Goal: Task Accomplishment & Management: Complete application form

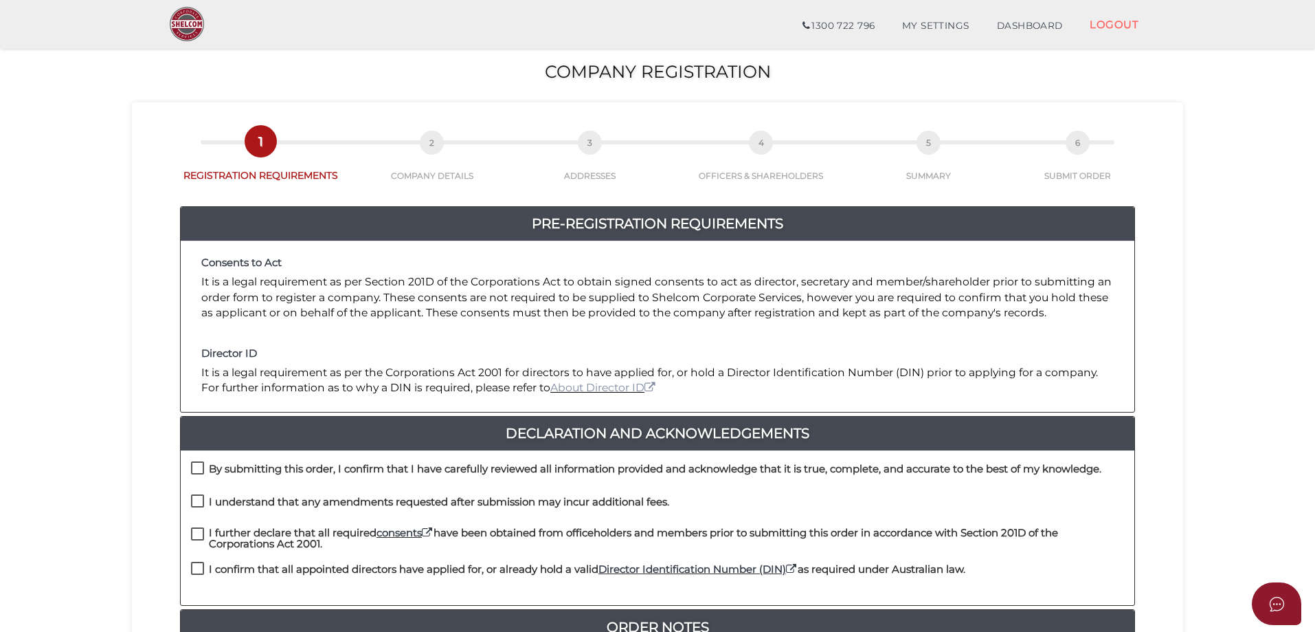
scroll to position [275, 0]
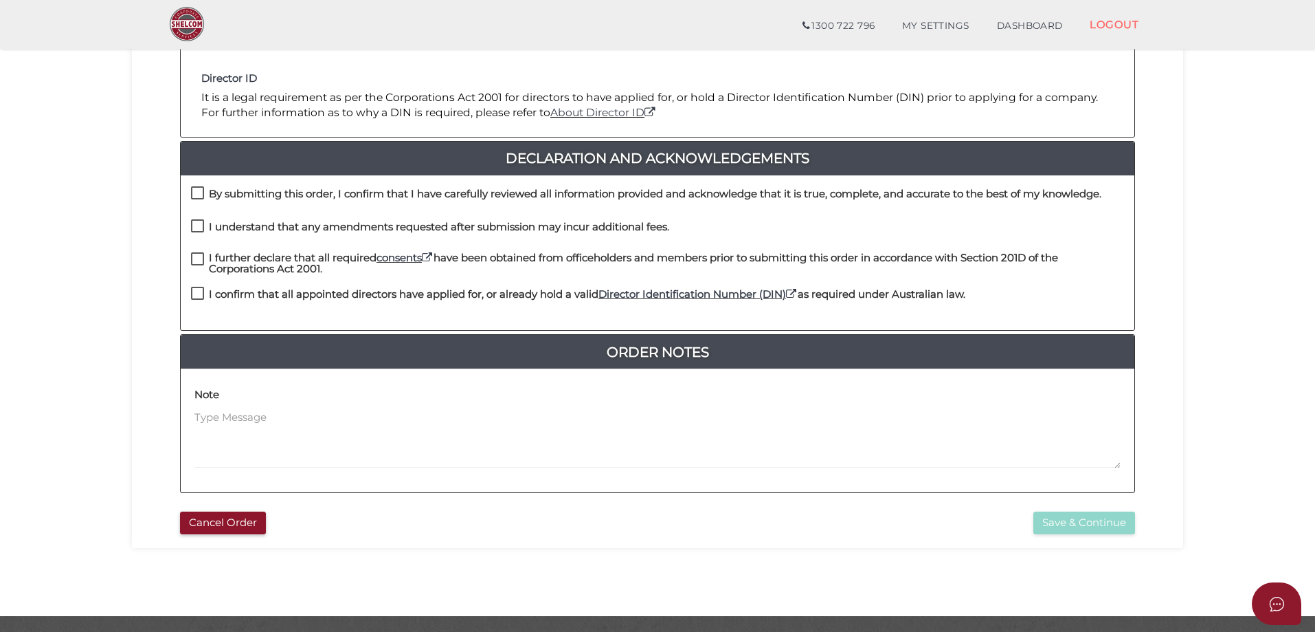
click at [197, 195] on label "By submitting this order, I confirm that I have carefully reviewed all informat…" at bounding box center [646, 196] width 911 height 17
checkbox input "true"
click at [192, 232] on label "I understand that any amendments requested after submission may incur additiona…" at bounding box center [430, 229] width 478 height 17
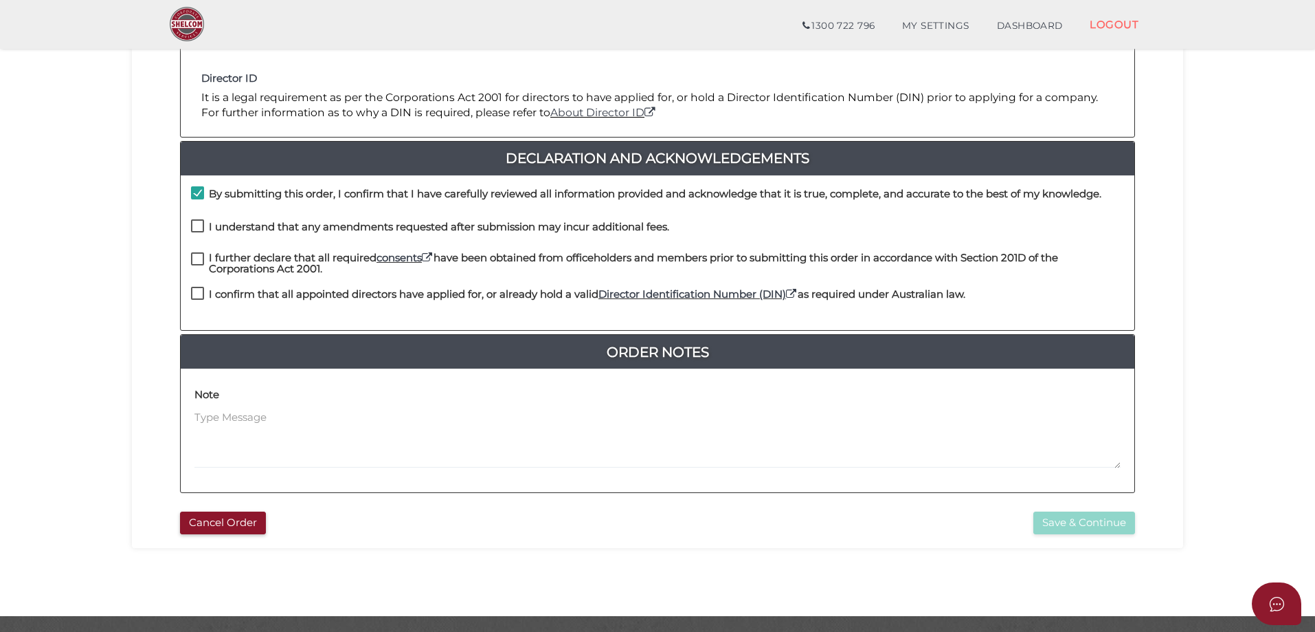
checkbox input "true"
click at [194, 252] on div "By submitting this order, I confirm that I have carefully reviewed all informat…" at bounding box center [658, 252] width 954 height 155
click at [205, 259] on label "I further declare that all required consents have been obtained from officehold…" at bounding box center [657, 260] width 933 height 17
checkbox input "true"
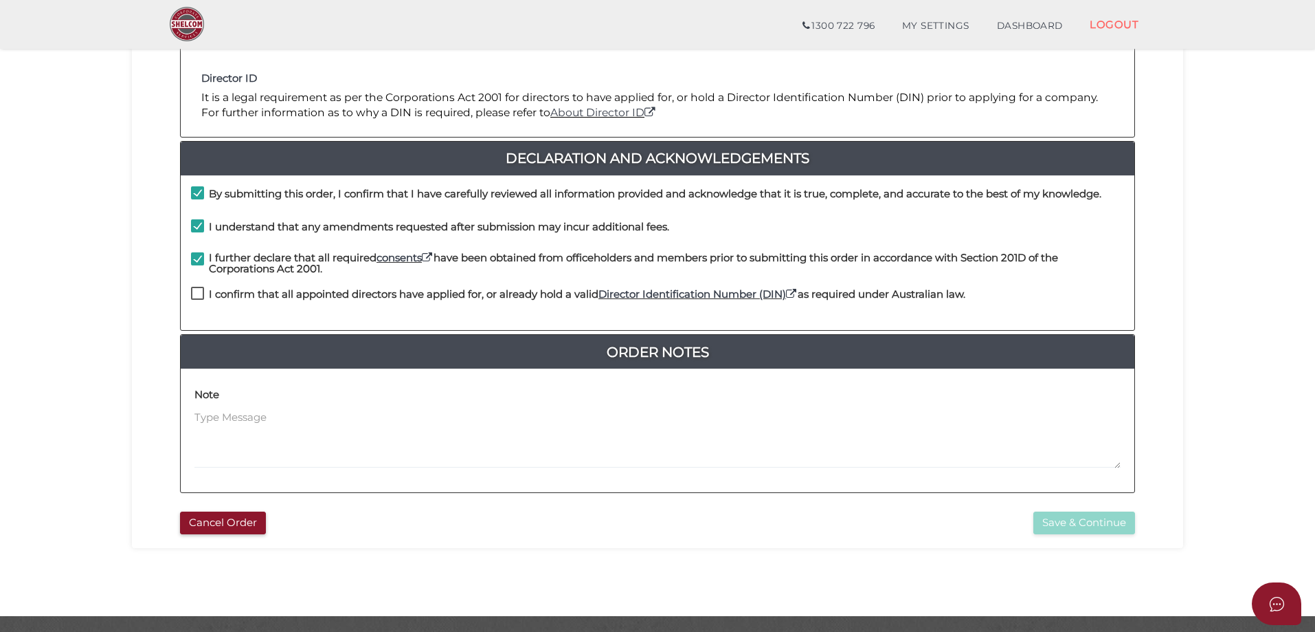
click at [197, 293] on label "I confirm that all appointed directors have applied for, or already hold a vali…" at bounding box center [578, 297] width 774 height 17
checkbox input "true"
click at [1045, 522] on button "Save & Continue" at bounding box center [1085, 522] width 102 height 23
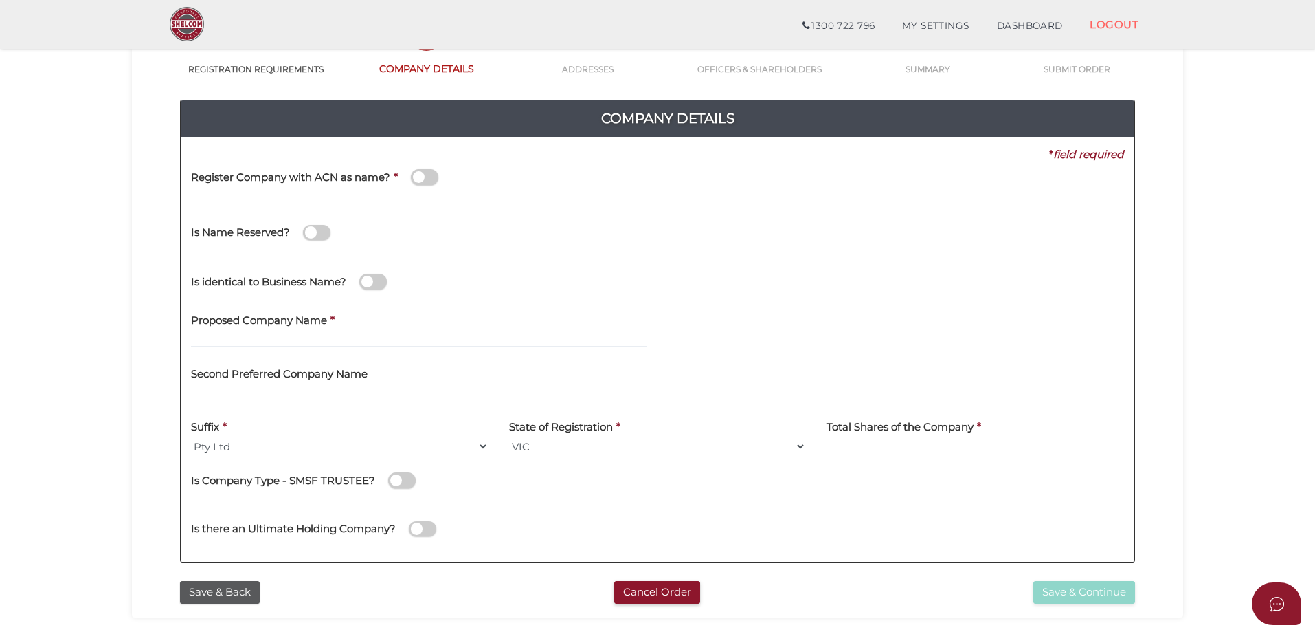
scroll to position [137, 0]
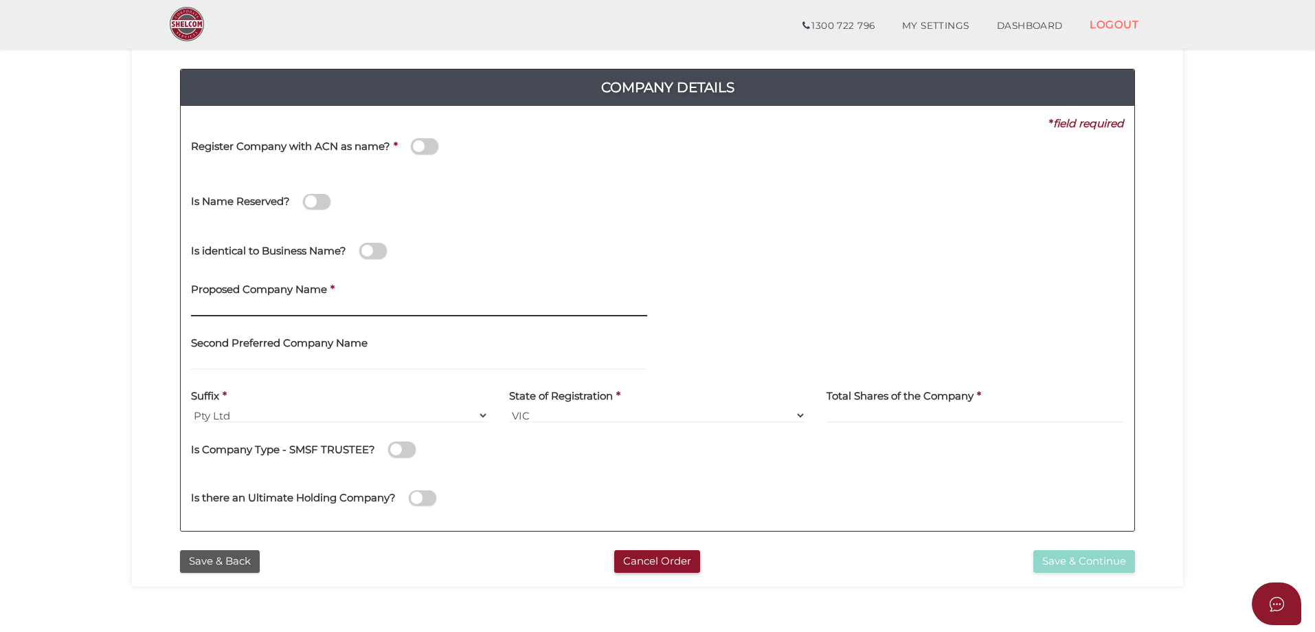
click at [347, 305] on input "text" at bounding box center [419, 308] width 456 height 15
type input "ARSH INVESTMENTS"
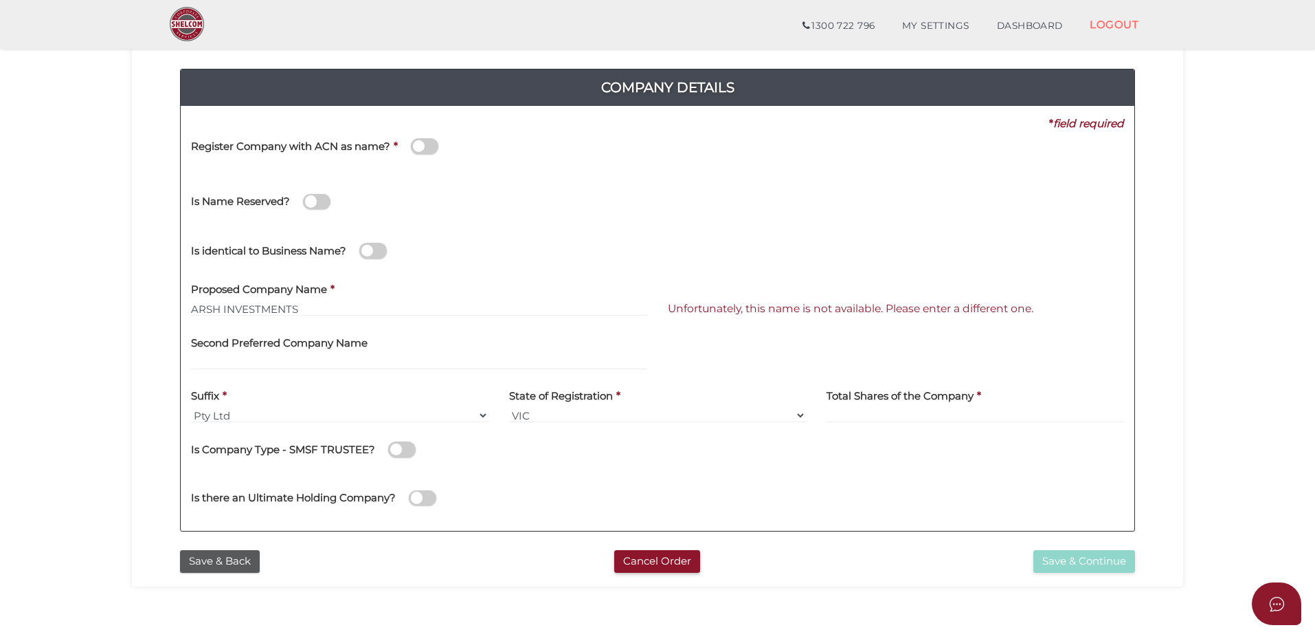
click at [555, 266] on div "Is identical to Business Name?" at bounding box center [658, 248] width 954 height 49
click at [348, 410] on select "Pty Ltd Pty Ltd Pty. Ltd. Pty Limited Proprietary Limited Proprietary Ltd" at bounding box center [340, 415] width 298 height 15
click at [191, 408] on select "Pty Ltd Pty Ltd Pty. Ltd. Pty Limited Proprietary Limited Proprietary Ltd" at bounding box center [340, 415] width 298 height 15
click at [897, 410] on input at bounding box center [976, 415] width 298 height 15
type input "100"
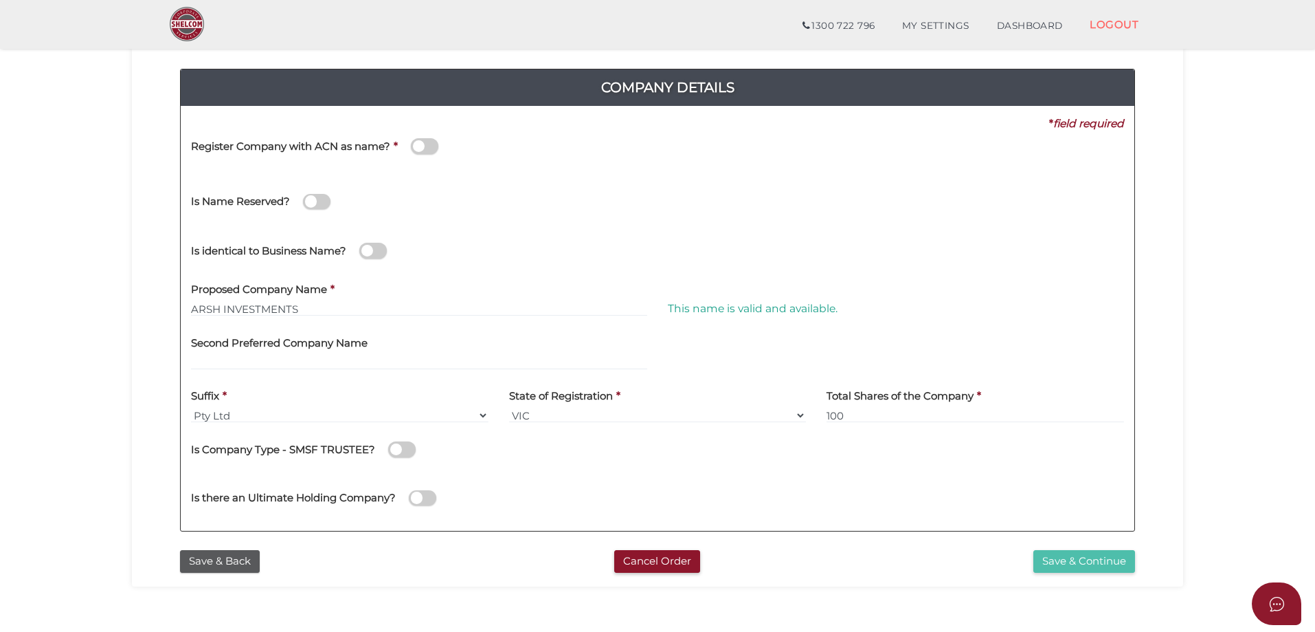
click at [1086, 556] on button "Save & Continue" at bounding box center [1085, 561] width 102 height 23
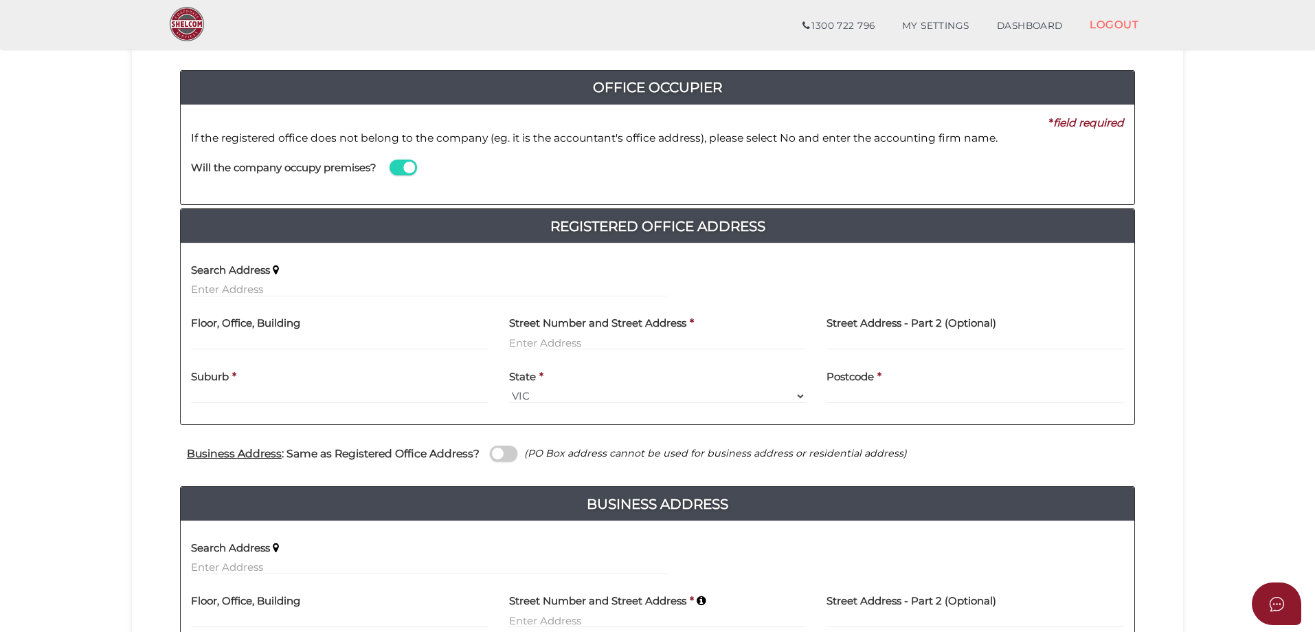
scroll to position [137, 0]
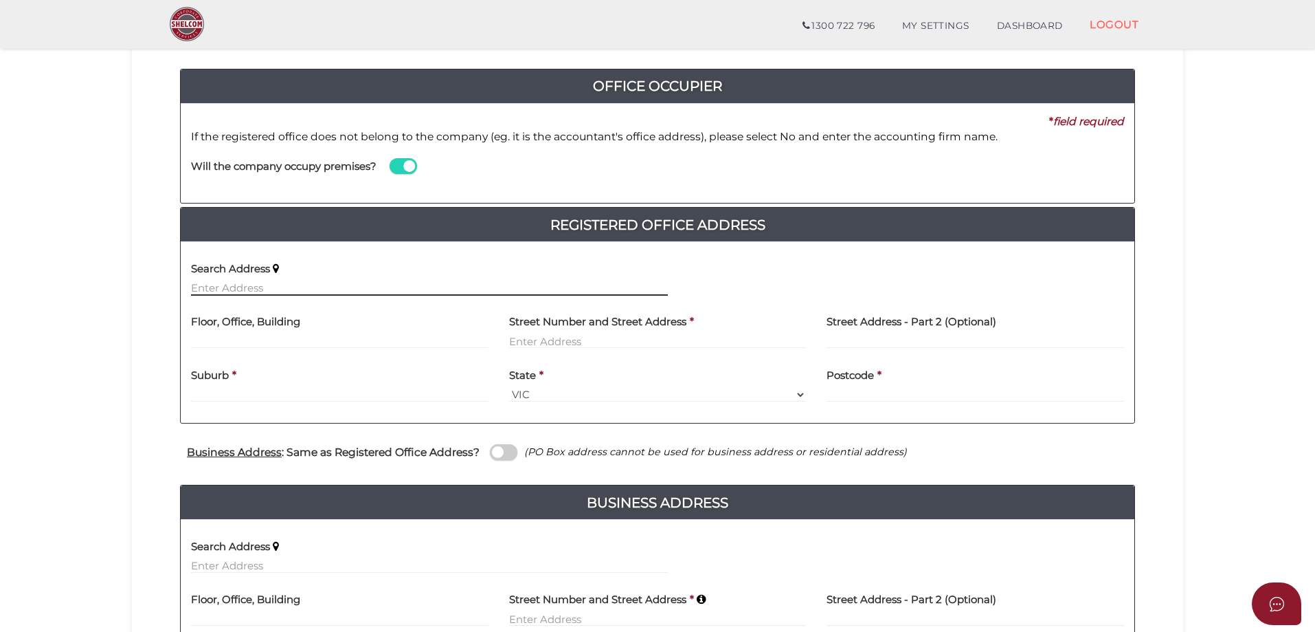
click at [271, 295] on input "text" at bounding box center [429, 287] width 477 height 15
paste input "10 WAVERTON CT"
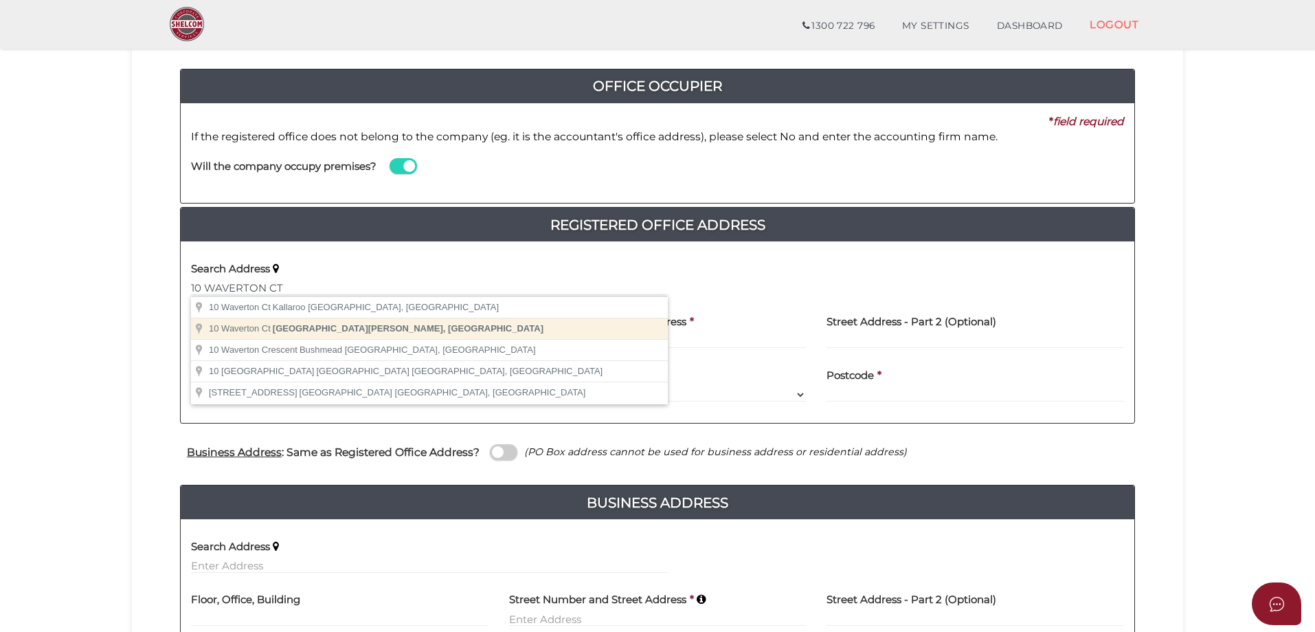
type input "10 Waverton Ct, Taylors Hill VIC, Australia"
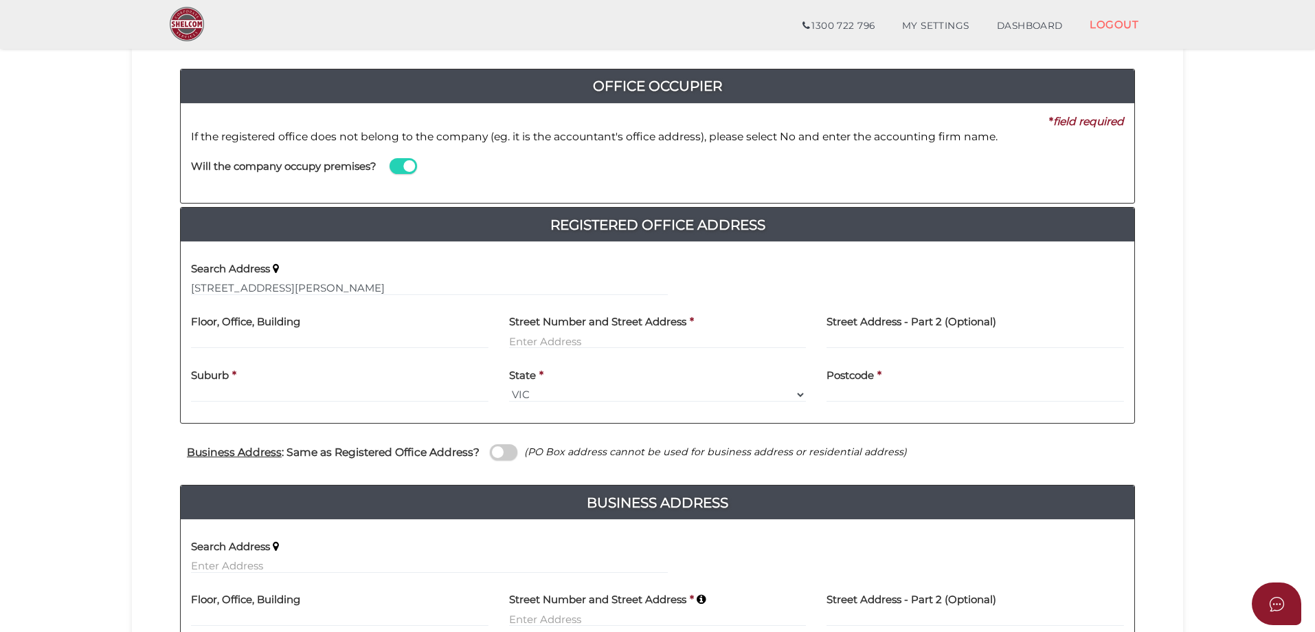
type input "10 Waverton Court"
type input "Taylors Hill"
select select "VIC"
type input "3037"
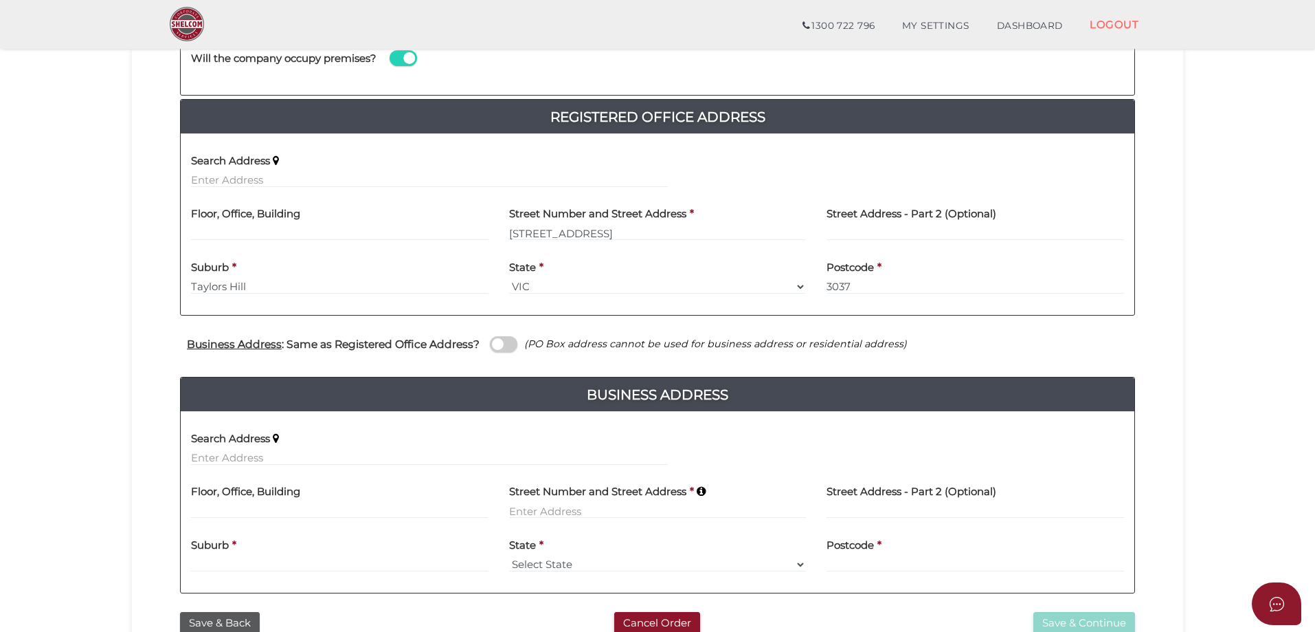
scroll to position [344, 0]
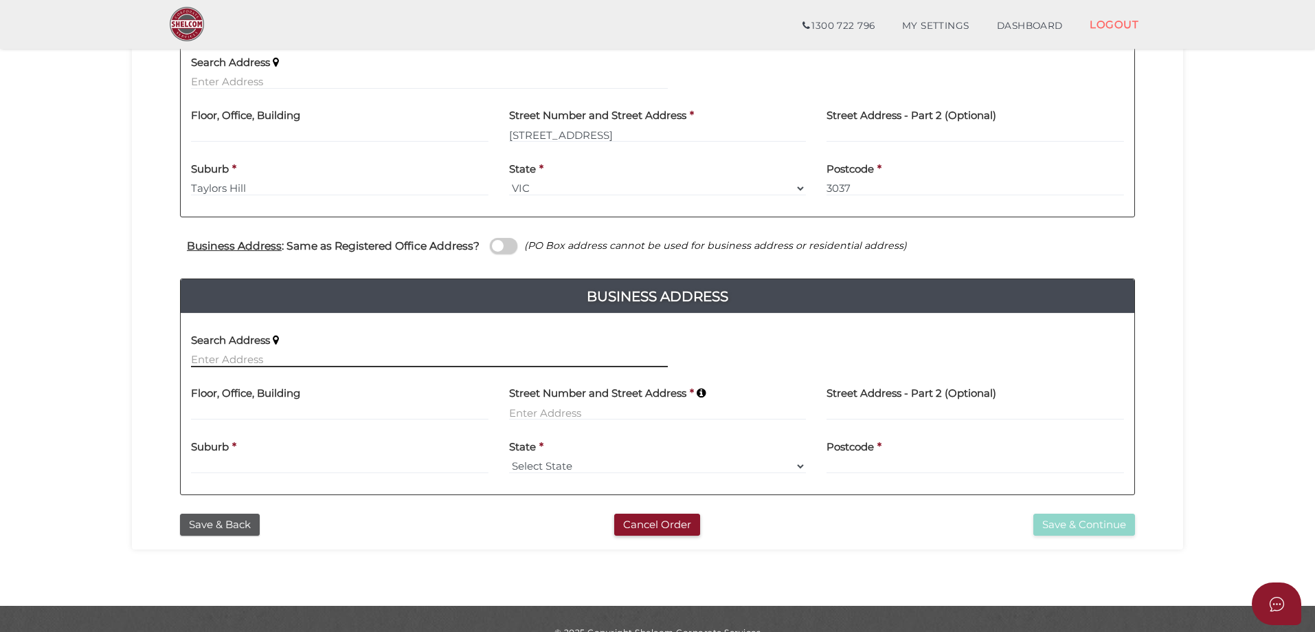
click at [350, 366] on input "text" at bounding box center [429, 359] width 477 height 15
paste input "10 WAVERTON CT"
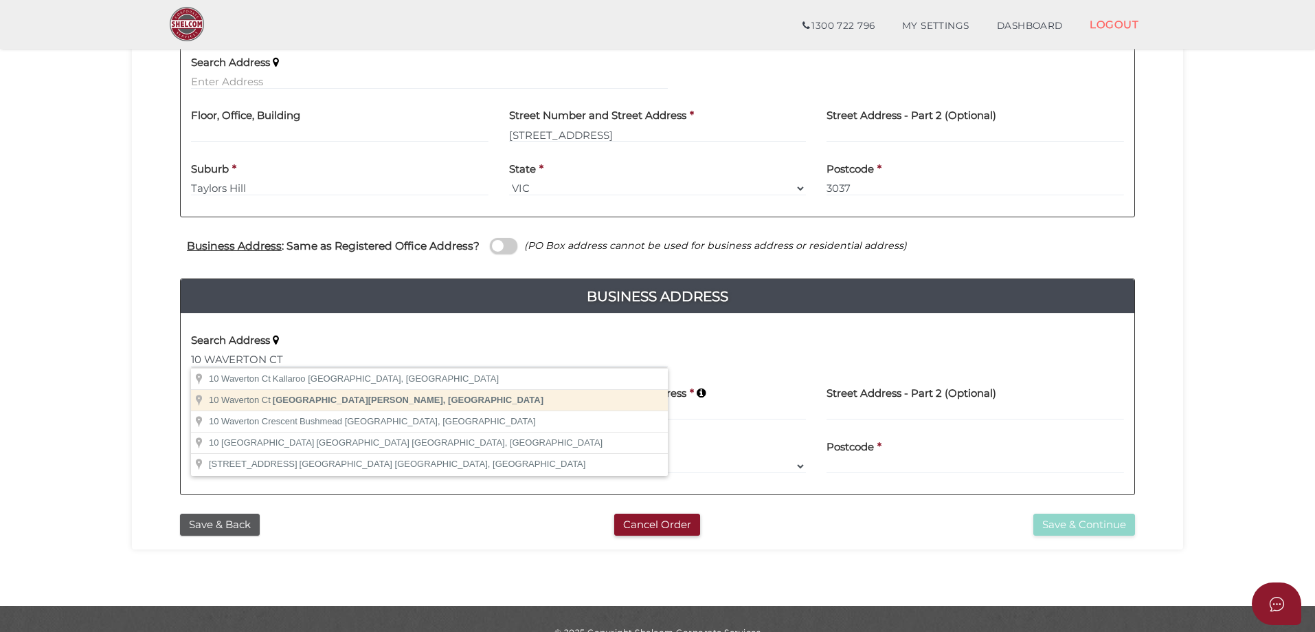
type input "10 Waverton Ct, Taylors Hill VIC, Australia"
type input "10 Waverton Court"
type input "Taylors Hill"
select select "VIC"
type input "3037"
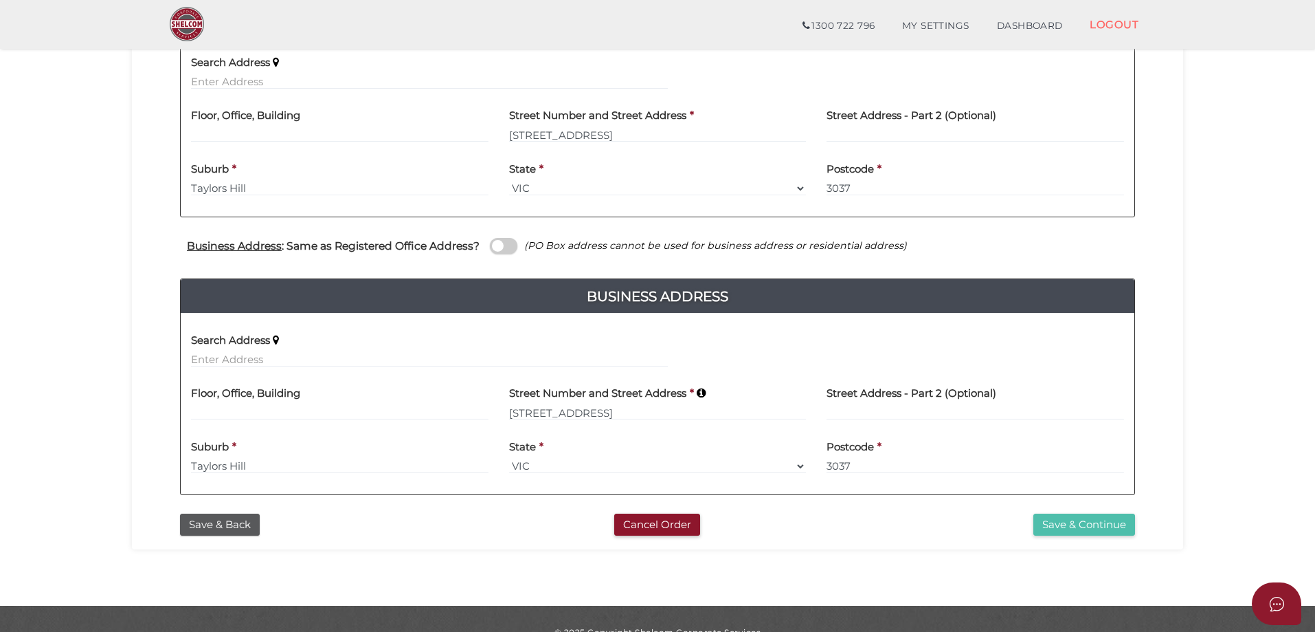
click at [1035, 521] on button "Save & Continue" at bounding box center [1085, 524] width 102 height 23
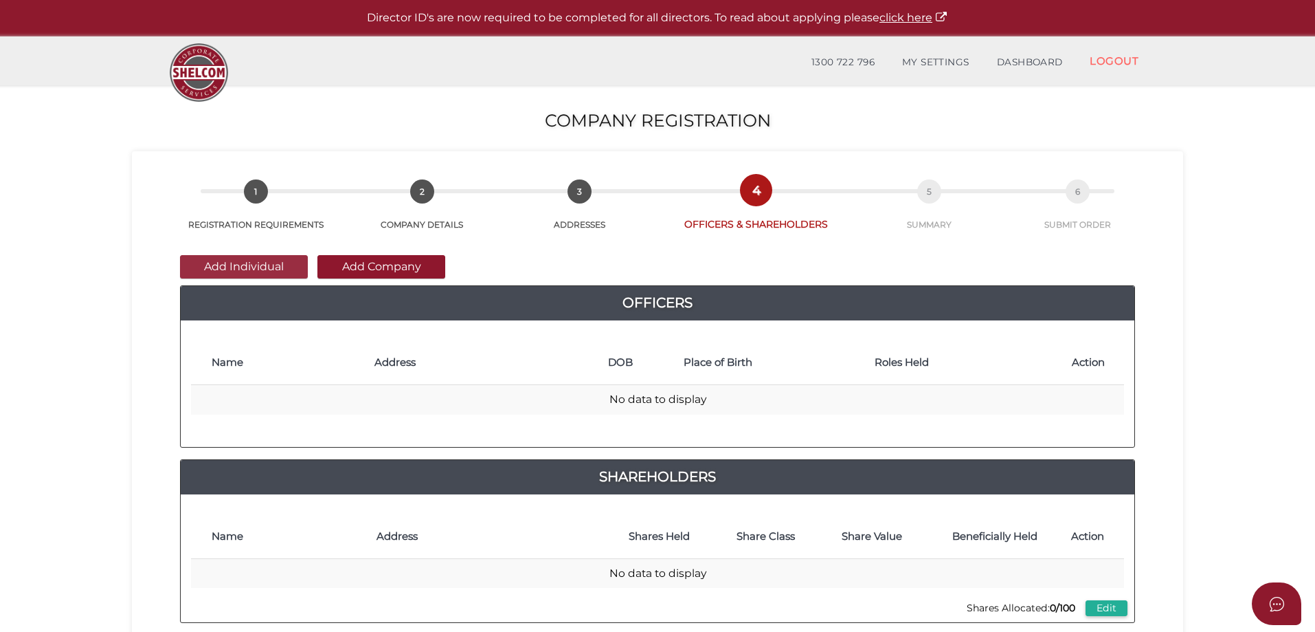
click at [286, 274] on button "Add Individual" at bounding box center [244, 266] width 128 height 23
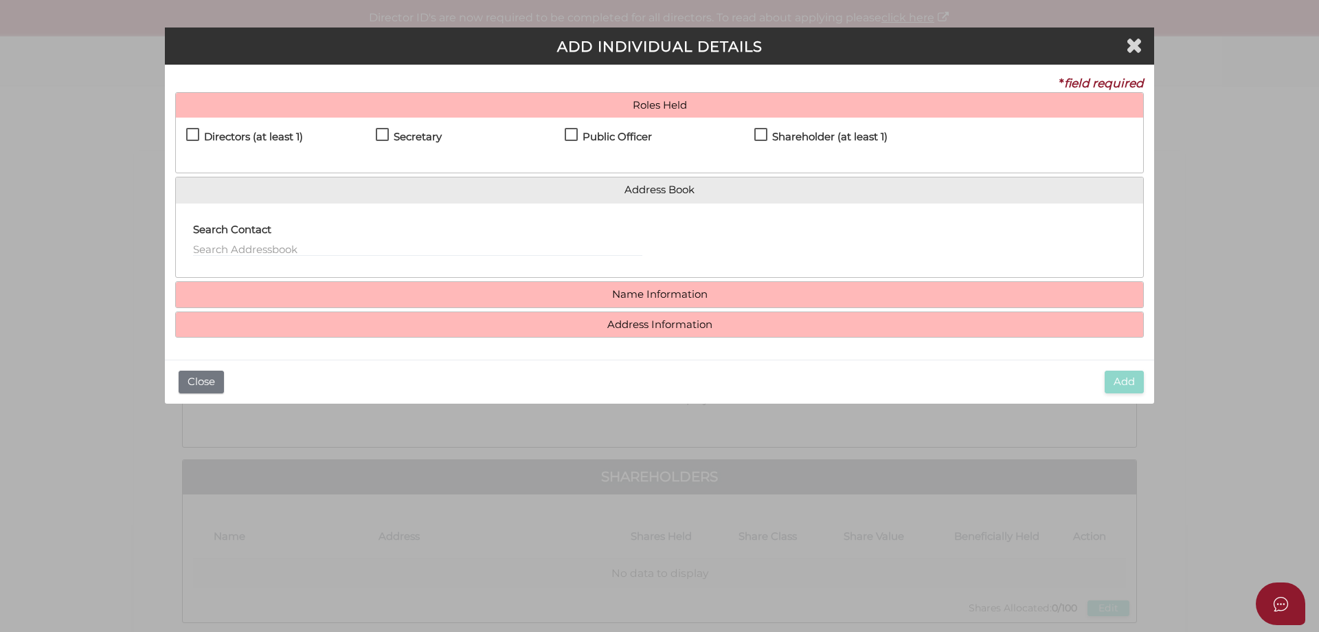
click at [273, 139] on h4 "Directors (at least 1)" at bounding box center [253, 137] width 99 height 12
checkbox input "true"
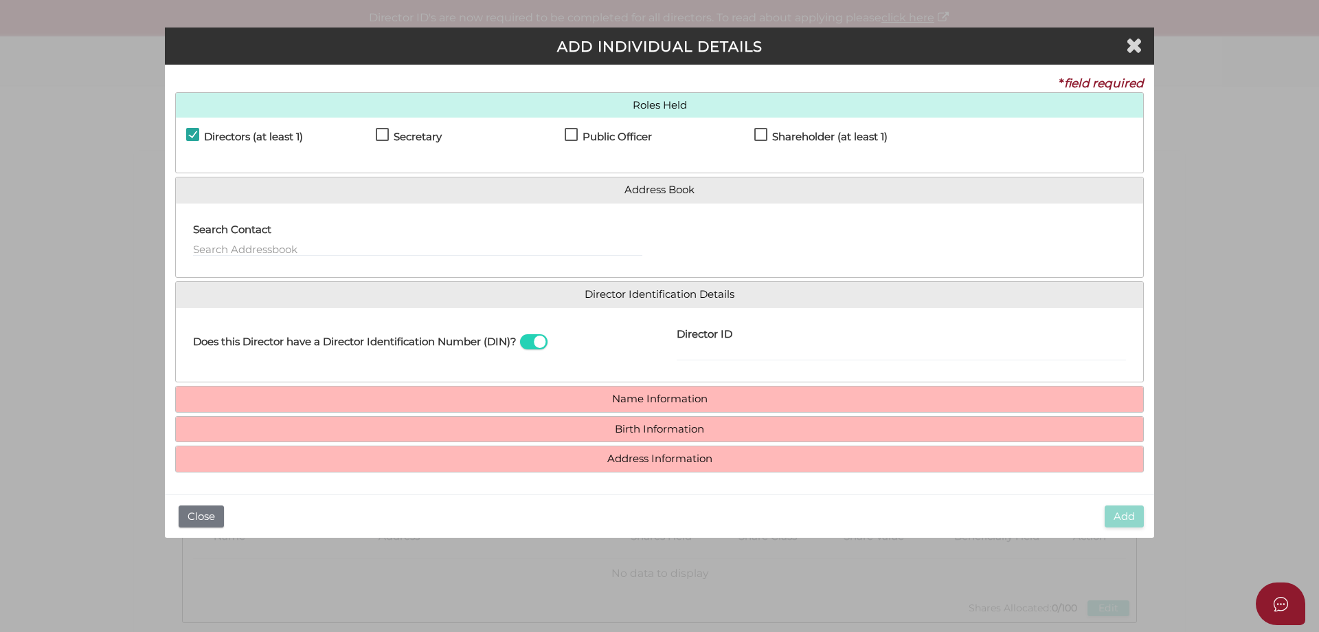
click at [415, 141] on h4 "Secretary" at bounding box center [418, 137] width 48 height 12
checkbox input "true"
click at [609, 135] on h4 "Public Officer" at bounding box center [617, 137] width 69 height 12
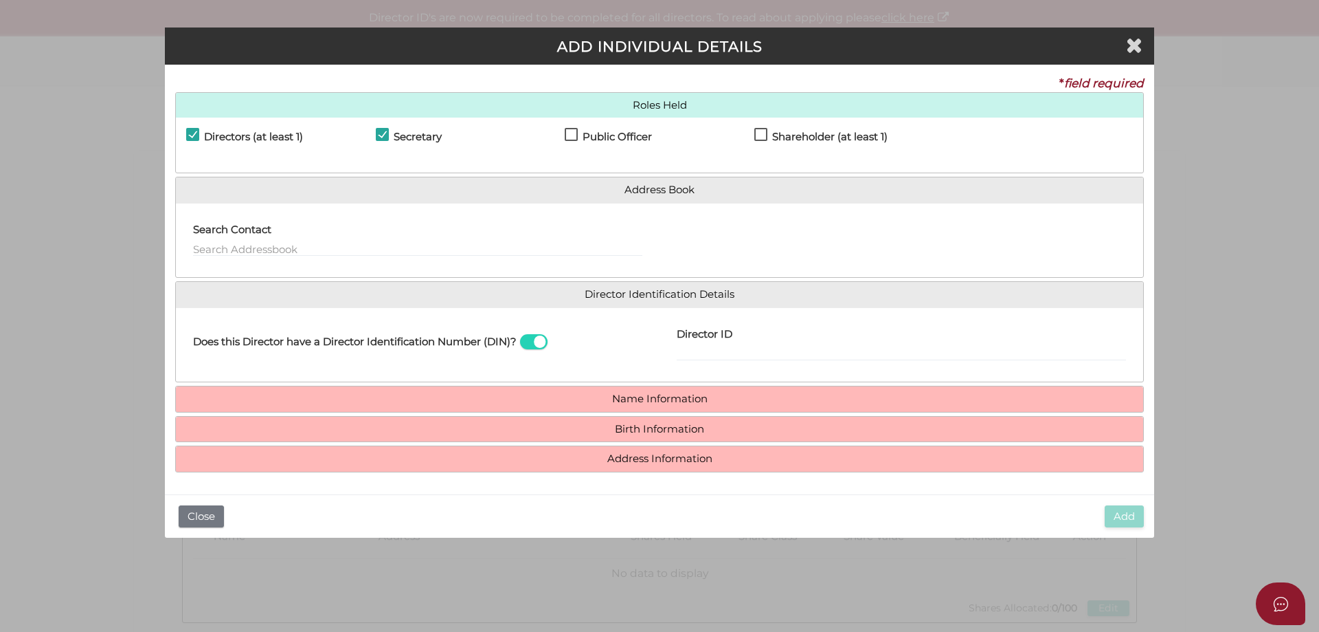
checkbox input "true"
click at [811, 136] on h4 "Shareholder (at least 1)" at bounding box center [829, 137] width 115 height 12
checkbox input "true"
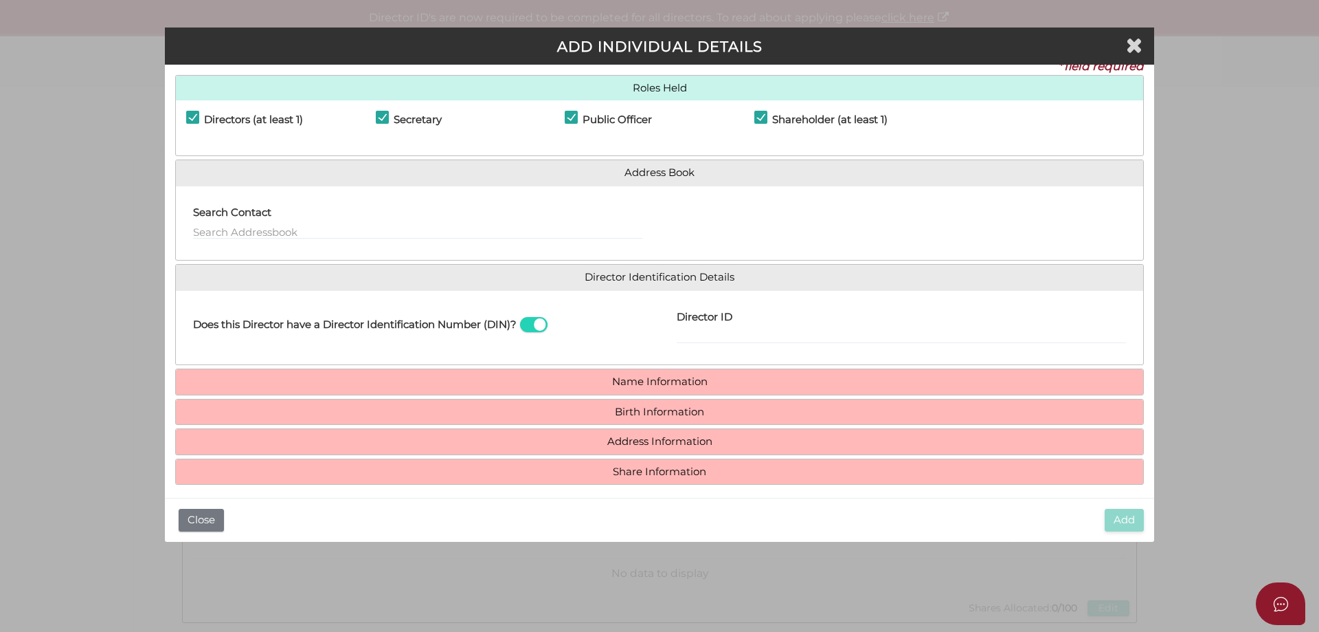
scroll to position [26, 0]
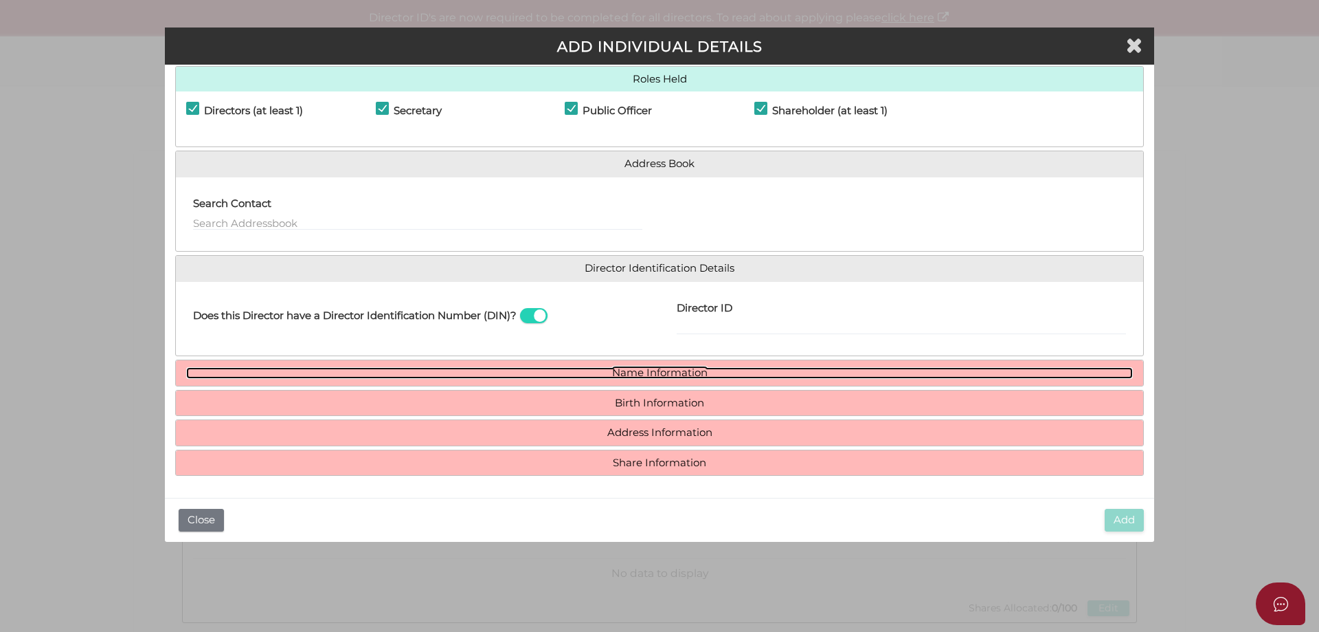
click at [656, 377] on link "Name Information" at bounding box center [659, 373] width 947 height 12
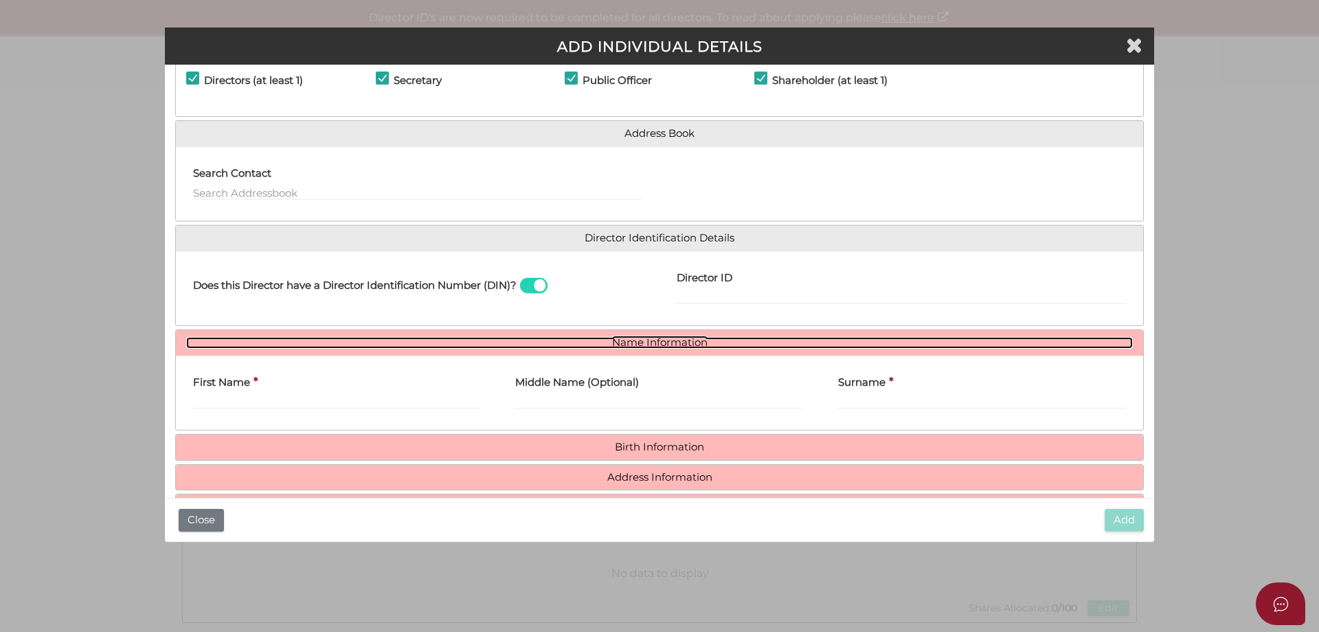
scroll to position [101, 0]
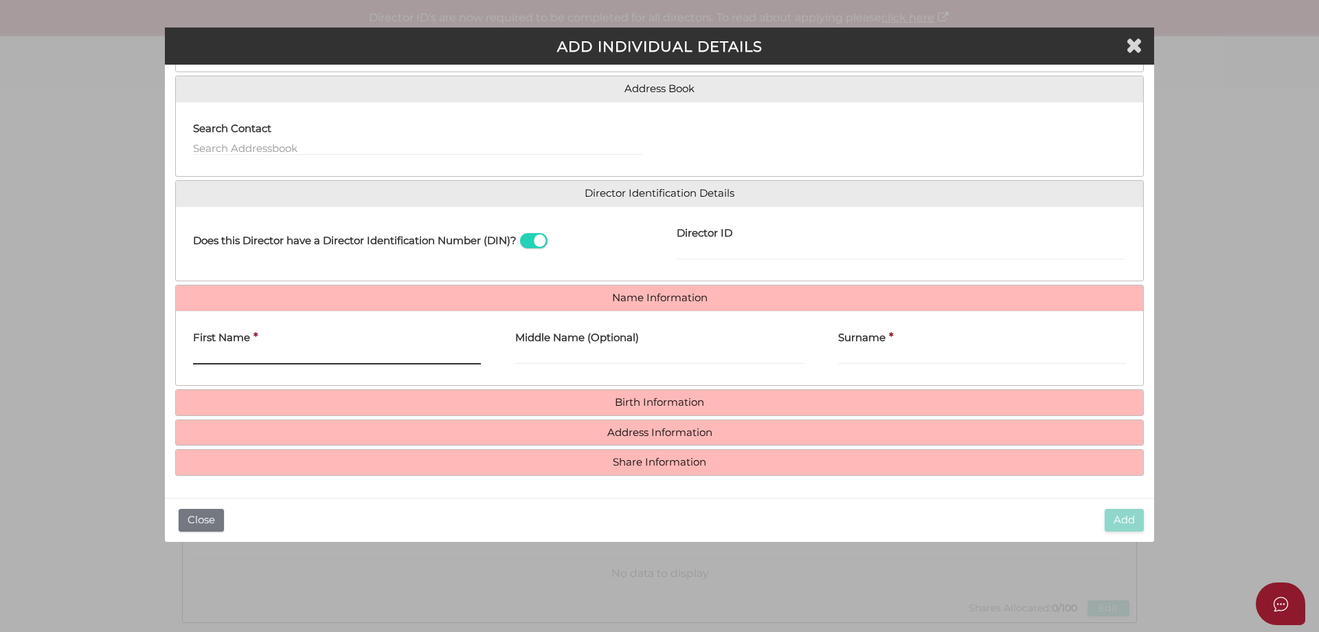
click at [366, 355] on input "First Name" at bounding box center [337, 356] width 288 height 15
click at [807, 355] on div "Middle Name (Optional)" at bounding box center [659, 349] width 322 height 54
click at [858, 358] on input "Surname" at bounding box center [982, 356] width 288 height 15
paste input "SIDDIQUI"
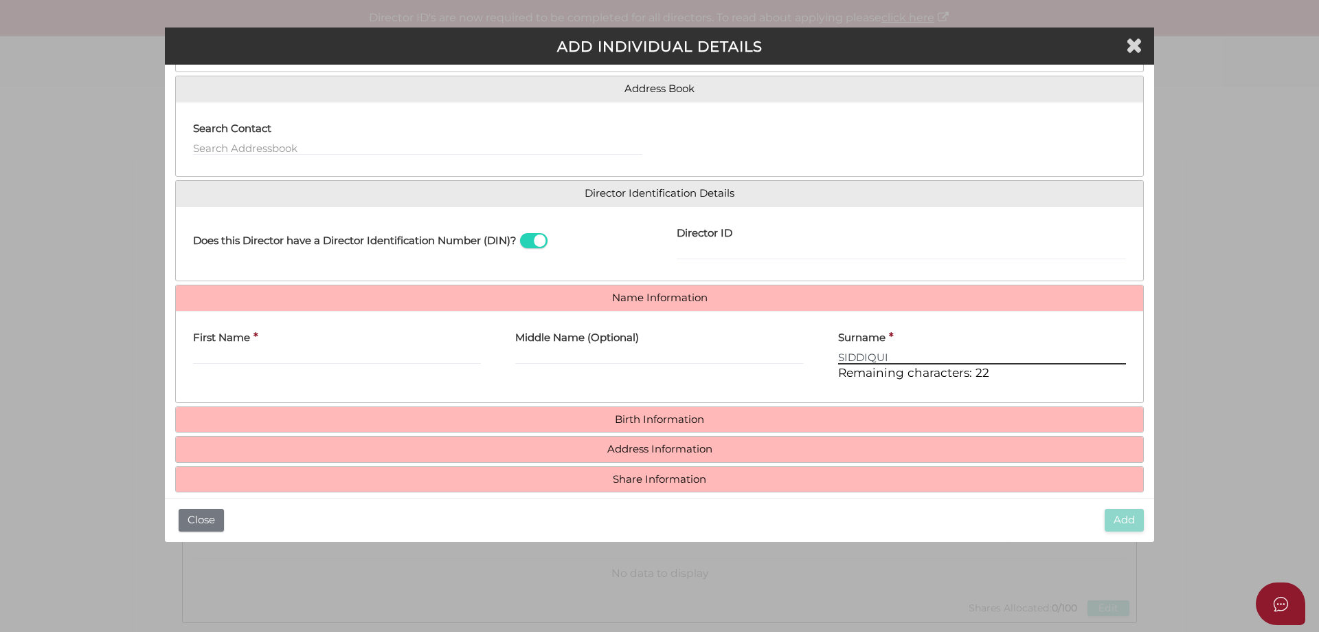
type input "SIDDIQUI"
click at [317, 338] on div "First Name *" at bounding box center [337, 343] width 288 height 43
click at [309, 358] on input "First Name" at bounding box center [337, 356] width 288 height 15
paste input "ASAD"
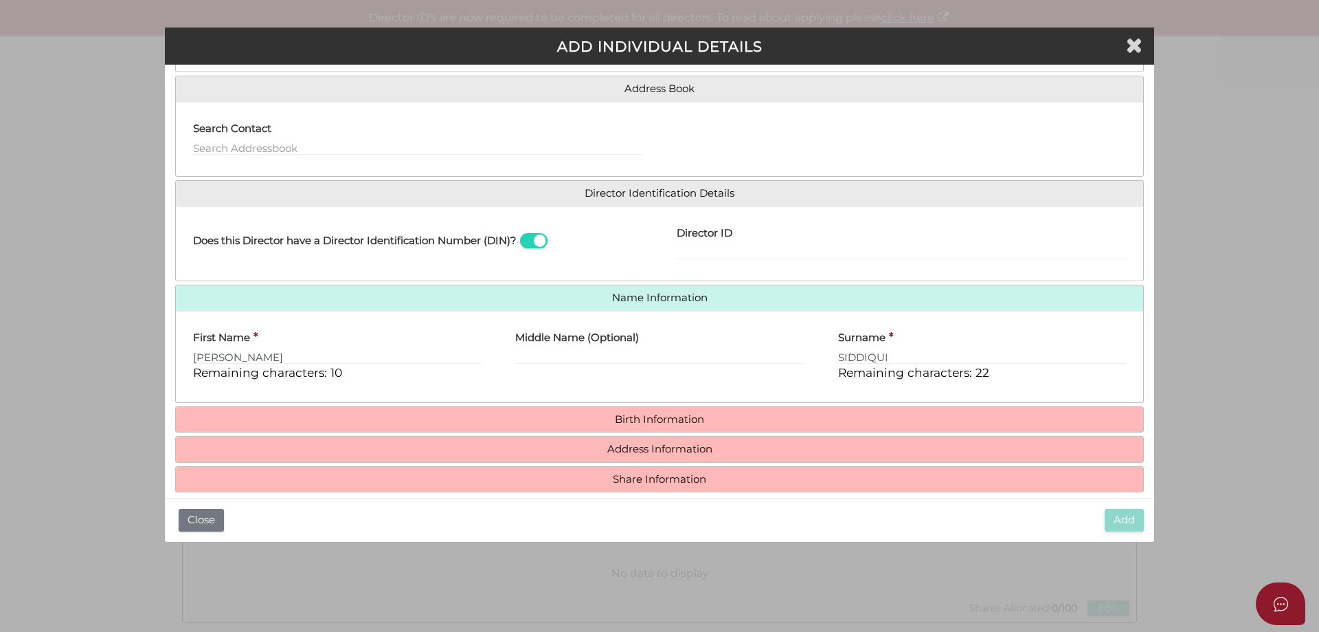
click at [500, 395] on div "First Name * ASAD AHMAD Remaining characters: 10 Middle Name (Optional) Surname…" at bounding box center [660, 356] width 968 height 91
drag, startPoint x: 226, startPoint y: 357, endPoint x: 324, endPoint y: 354, distance: 97.6
click at [324, 354] on input "ASAD AHMAD" at bounding box center [337, 356] width 288 height 15
type input "ASAD"
click at [559, 355] on input "Middle Name (Optional)" at bounding box center [659, 356] width 288 height 15
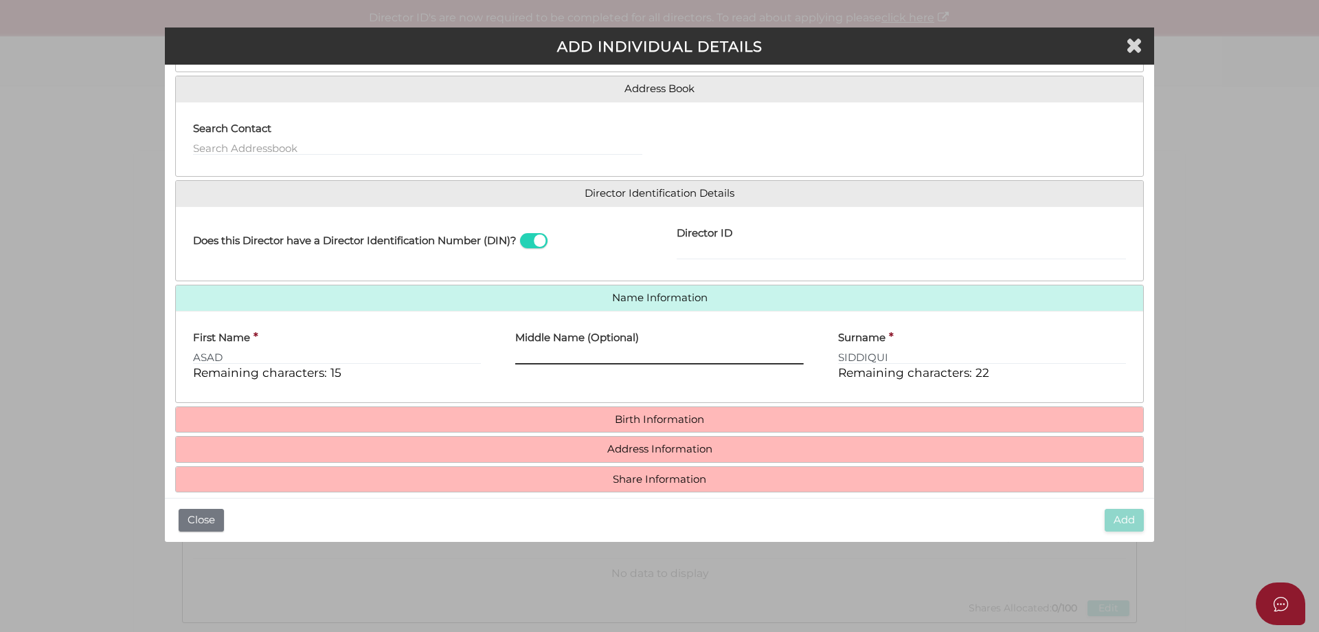
paste input "AHMAD"
type input "AHMAD"
click at [482, 382] on div "First Name * ASAD Remaining characters: 15" at bounding box center [337, 357] width 322 height 70
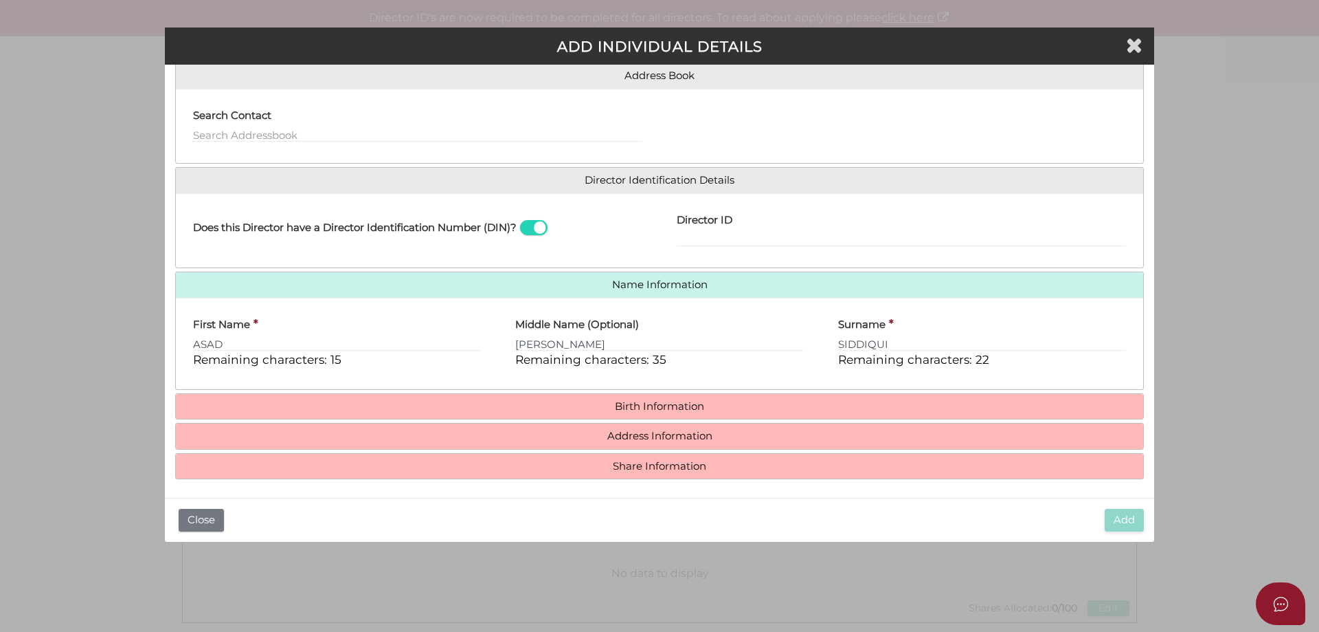
scroll to position [118, 0]
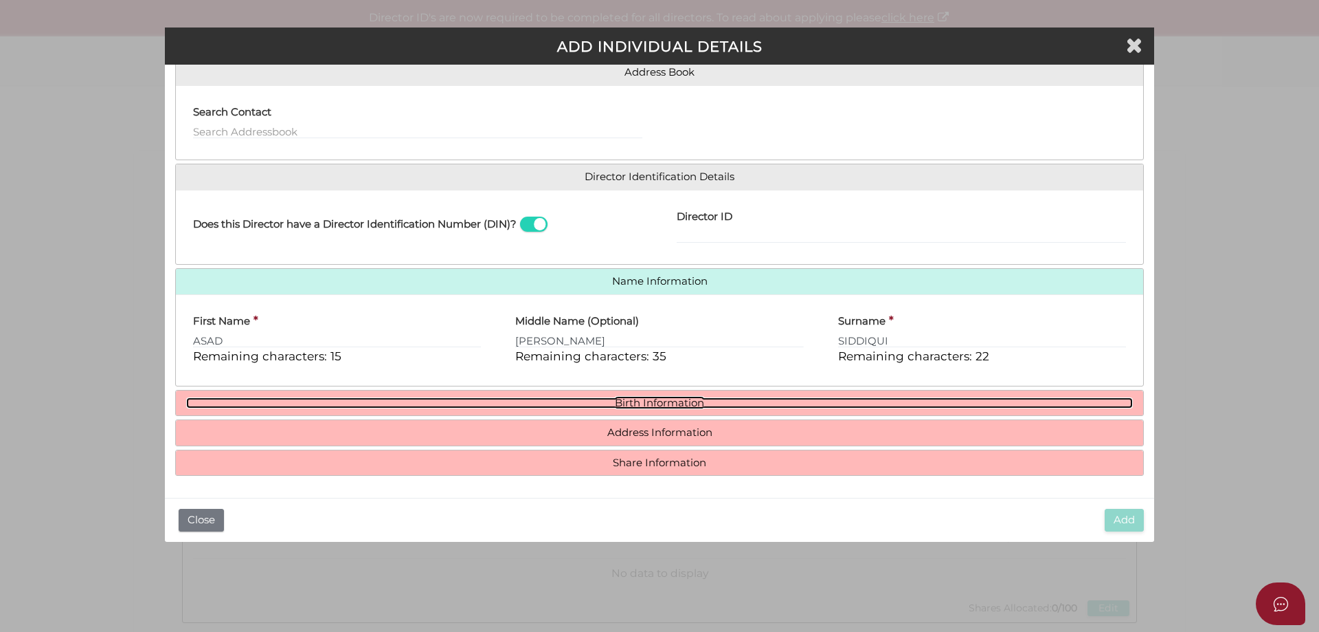
click at [480, 399] on link "Birth Information" at bounding box center [659, 403] width 947 height 12
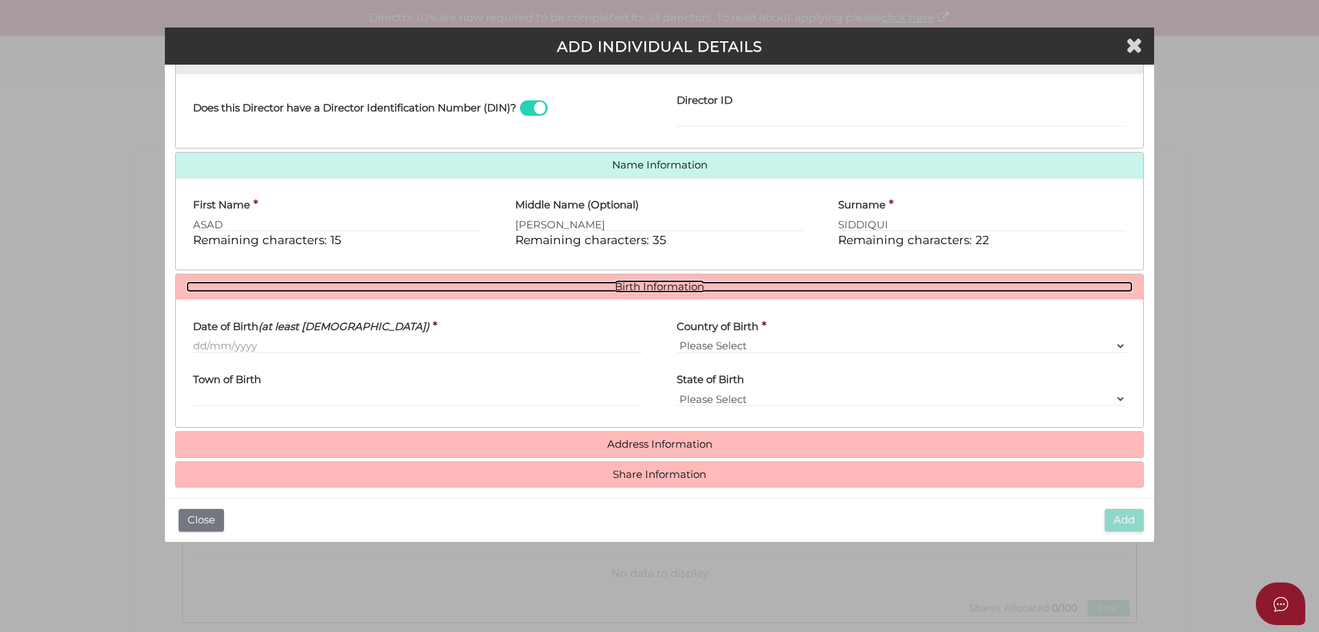
scroll to position [245, 0]
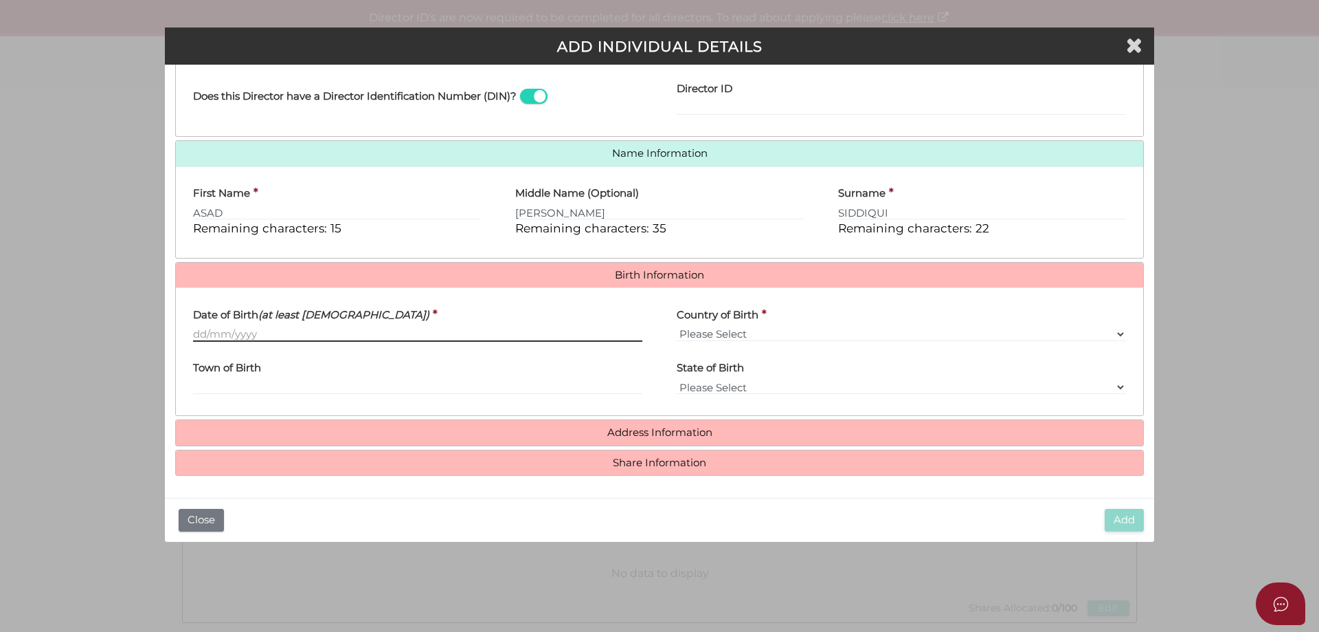
click at [278, 333] on input "Date of Birth (at least 18 years old)" at bounding box center [417, 333] width 449 height 15
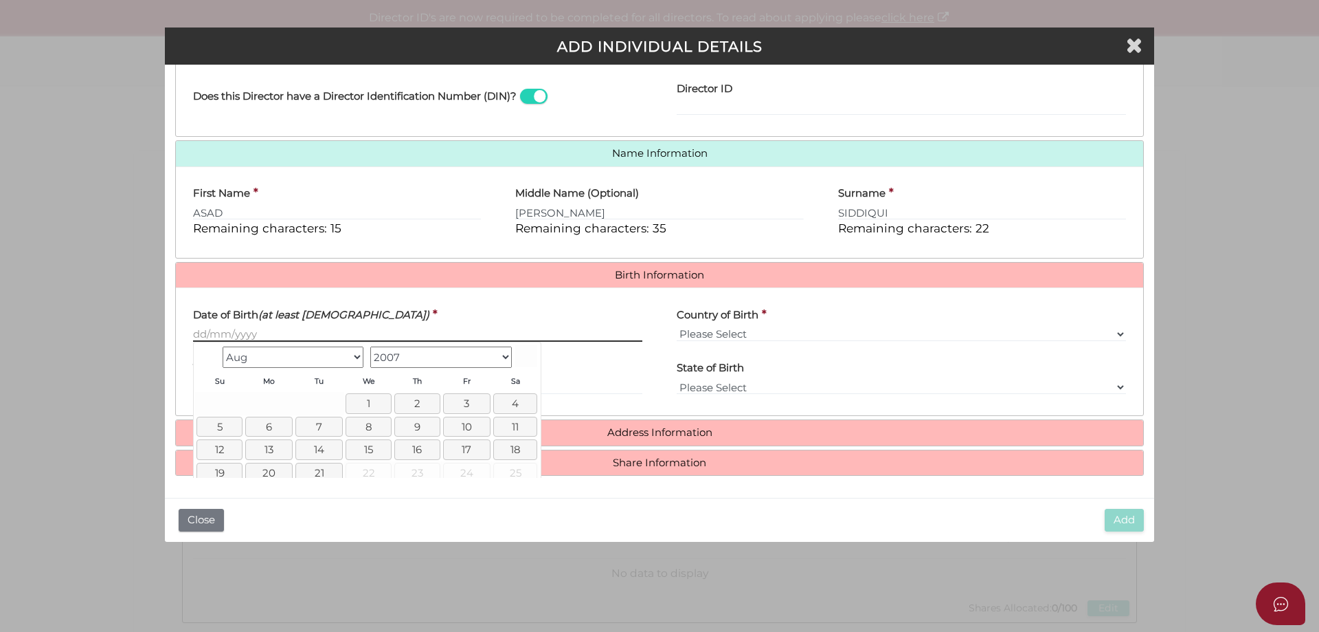
paste input "24/01/1969"
type input "24/01/1969"
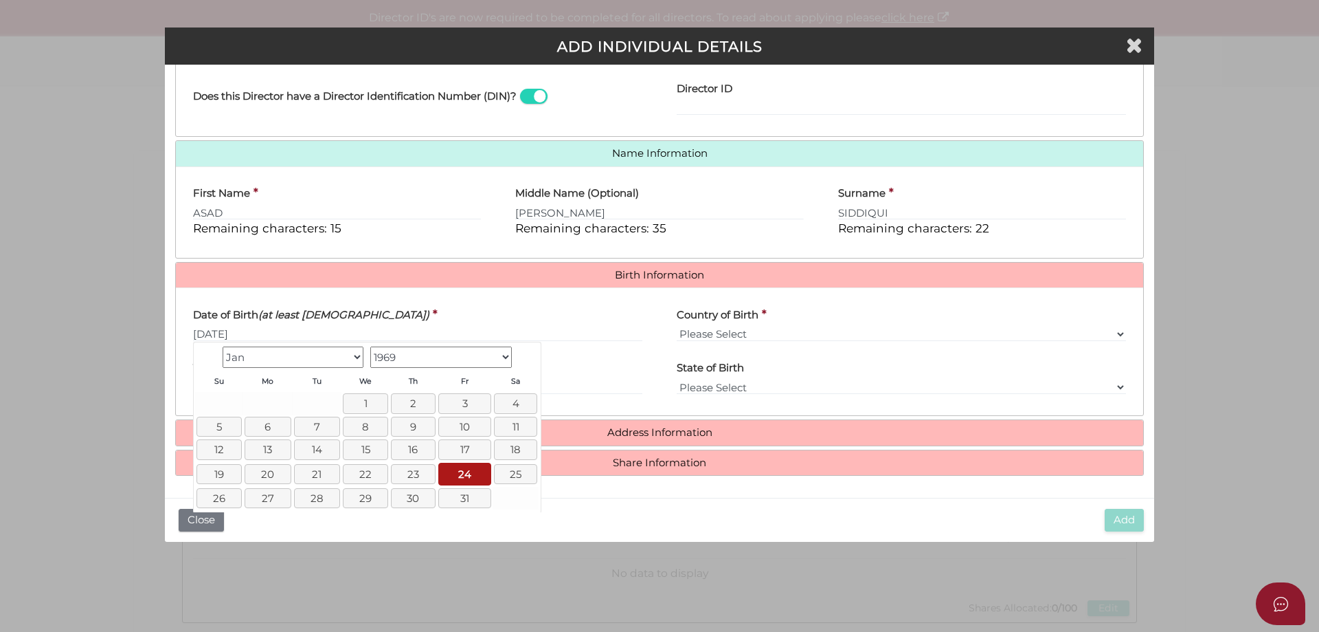
click at [682, 326] on label "Country of Birth" at bounding box center [718, 312] width 82 height 28
click at [682, 326] on select "Please Select v Australia Afghanistan Albania Algeria American Samoa Andorra An…" at bounding box center [901, 333] width 449 height 15
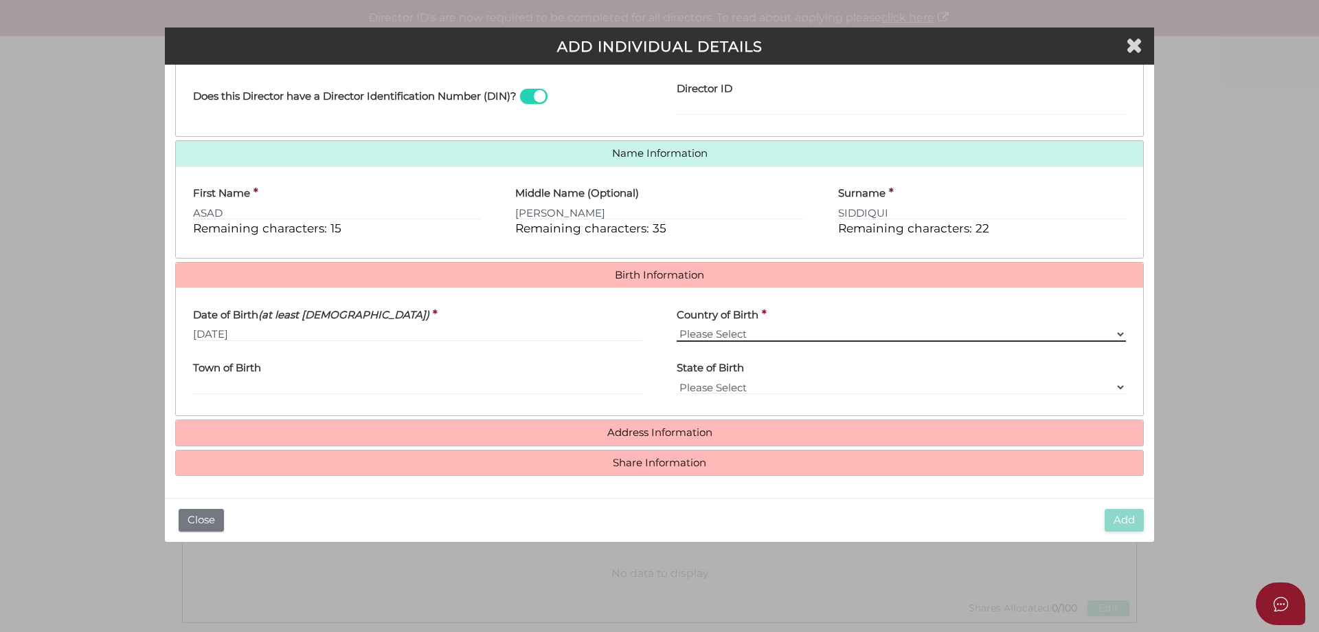
click at [683, 331] on select "Please Select v Australia Afghanistan Albania Algeria American Samoa Andorra An…" at bounding box center [901, 333] width 449 height 15
select select "Pakistan"
click at [677, 326] on select "Please Select v Australia Afghanistan Albania Algeria American Samoa Andorra An…" at bounding box center [901, 333] width 449 height 15
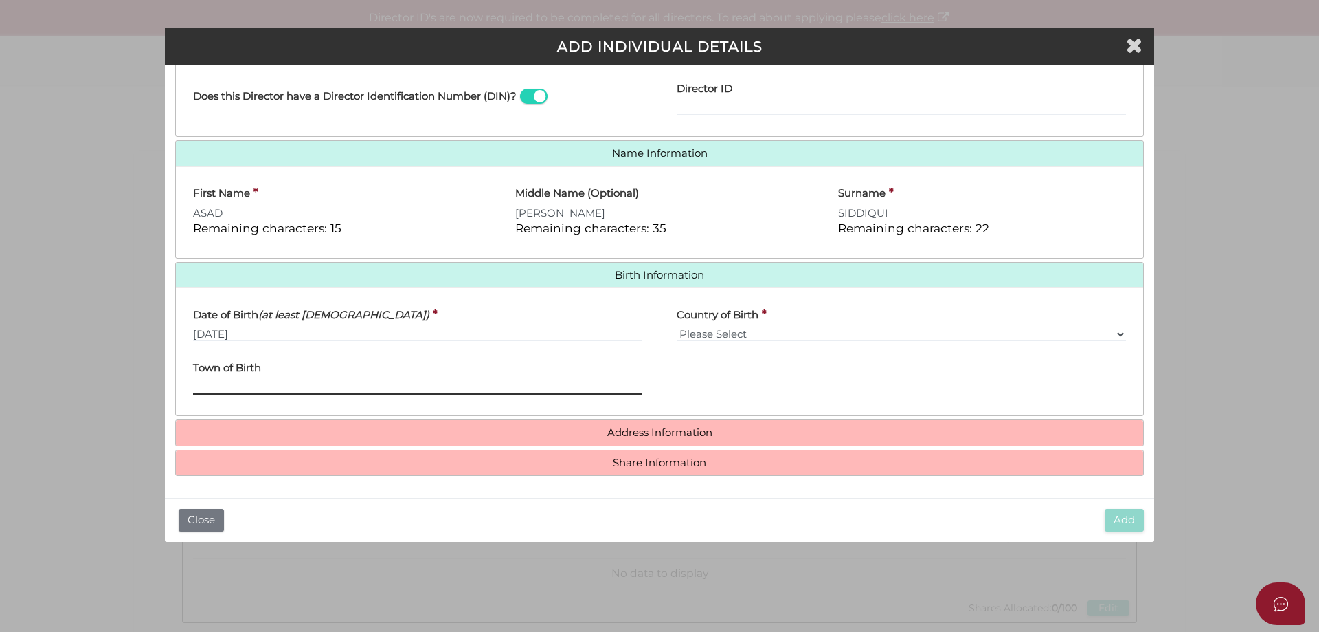
click at [451, 381] on input "Town of Birth" at bounding box center [417, 386] width 449 height 15
type input "Karachi"
click at [515, 440] on h4 "Address Information" at bounding box center [660, 432] width 968 height 25
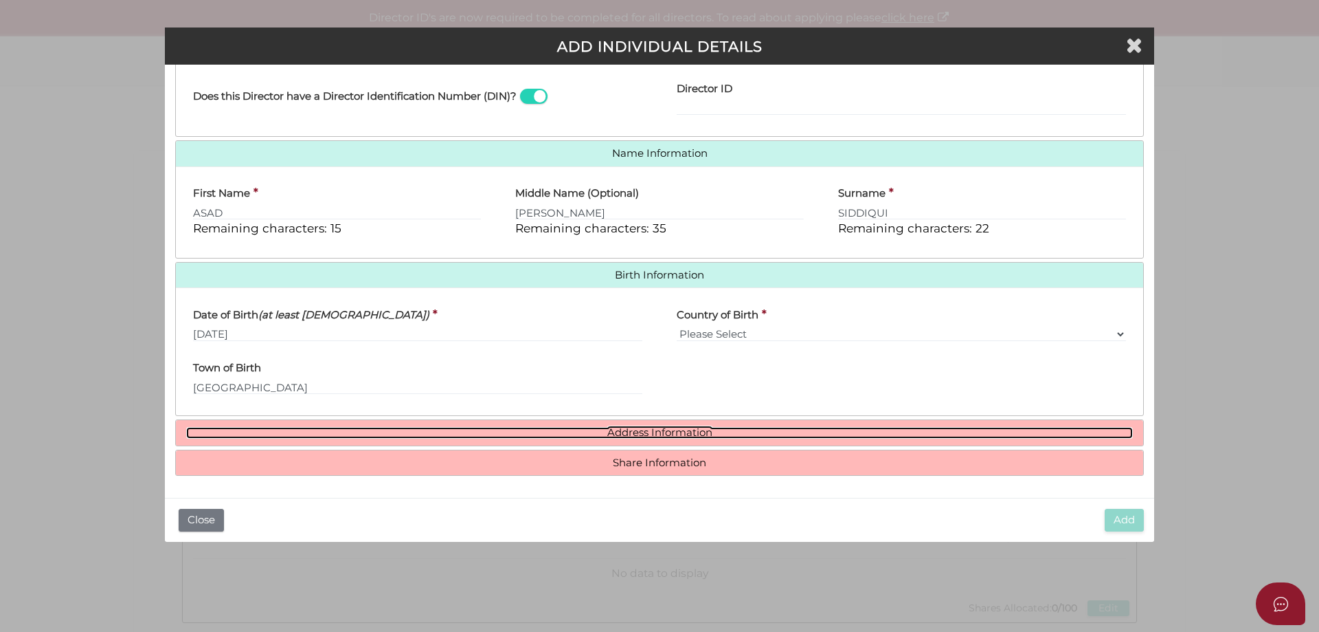
click at [512, 432] on link "Address Information" at bounding box center [659, 433] width 947 height 12
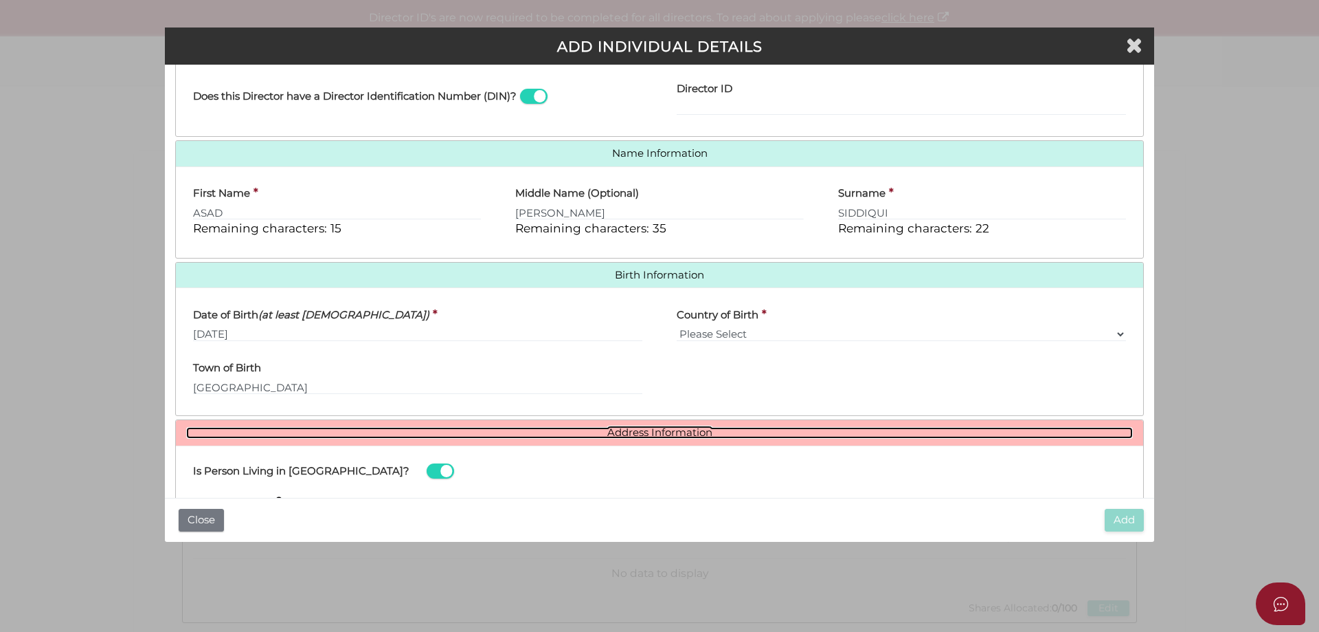
scroll to position [456, 0]
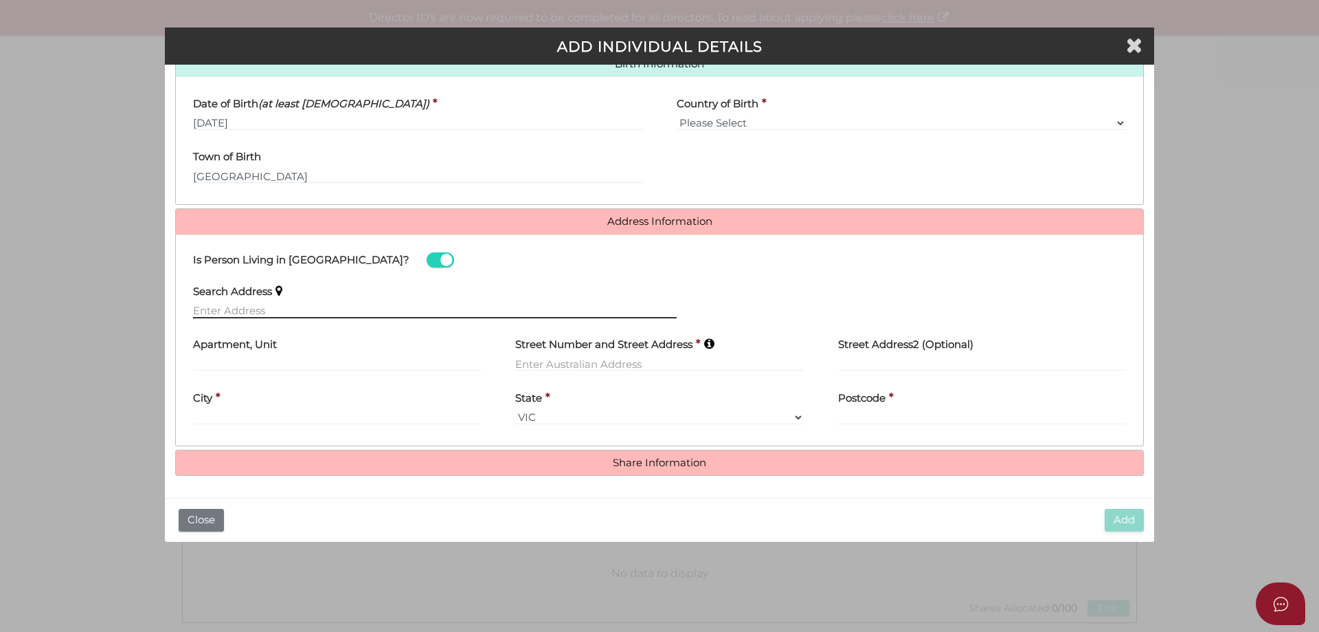
click at [348, 308] on input "text" at bounding box center [435, 310] width 484 height 15
paste input "10 WAVERTON CT"
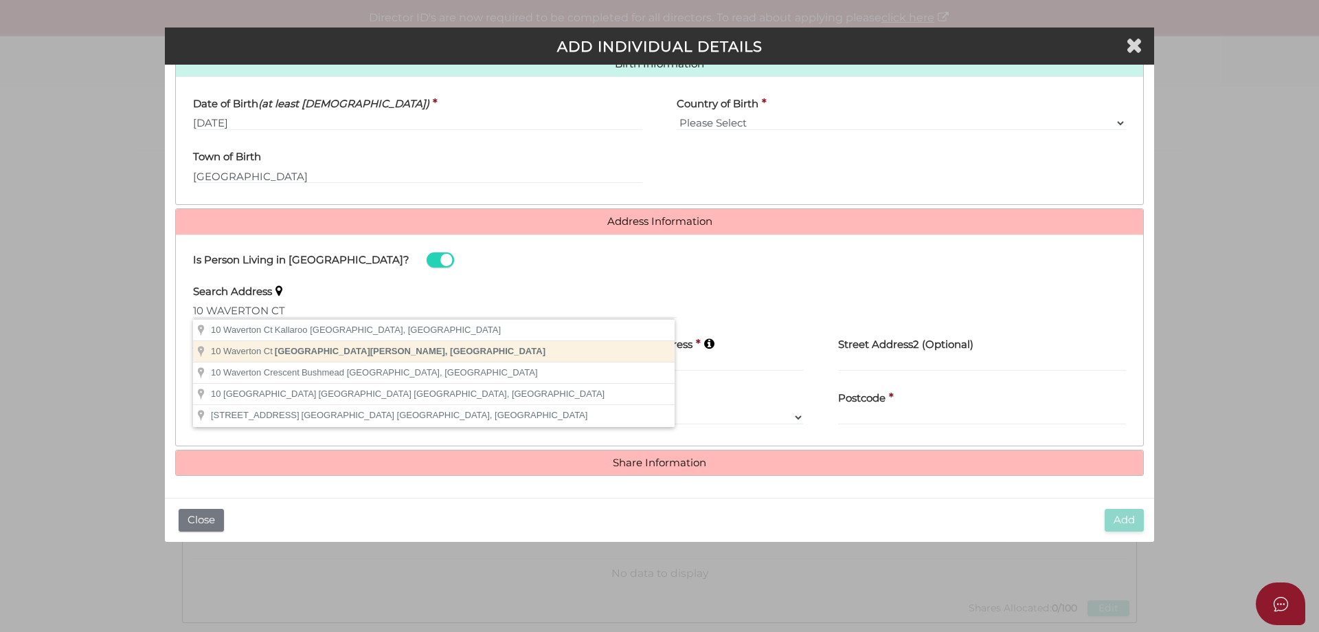
type input "10 Waverton Ct, Taylors Hill VIC, Australia"
type input "10 Waverton Court"
type input "Taylors Hill"
select select "VIC"
type input "3037"
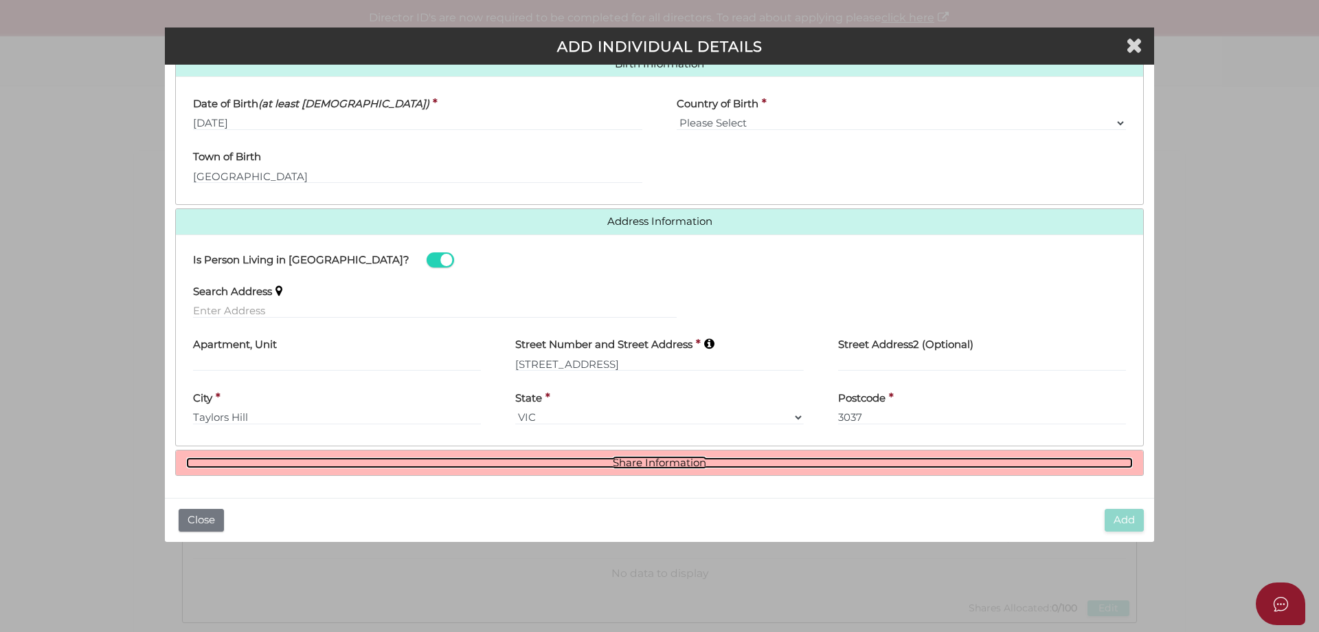
click at [575, 462] on link "Share Information" at bounding box center [659, 463] width 947 height 12
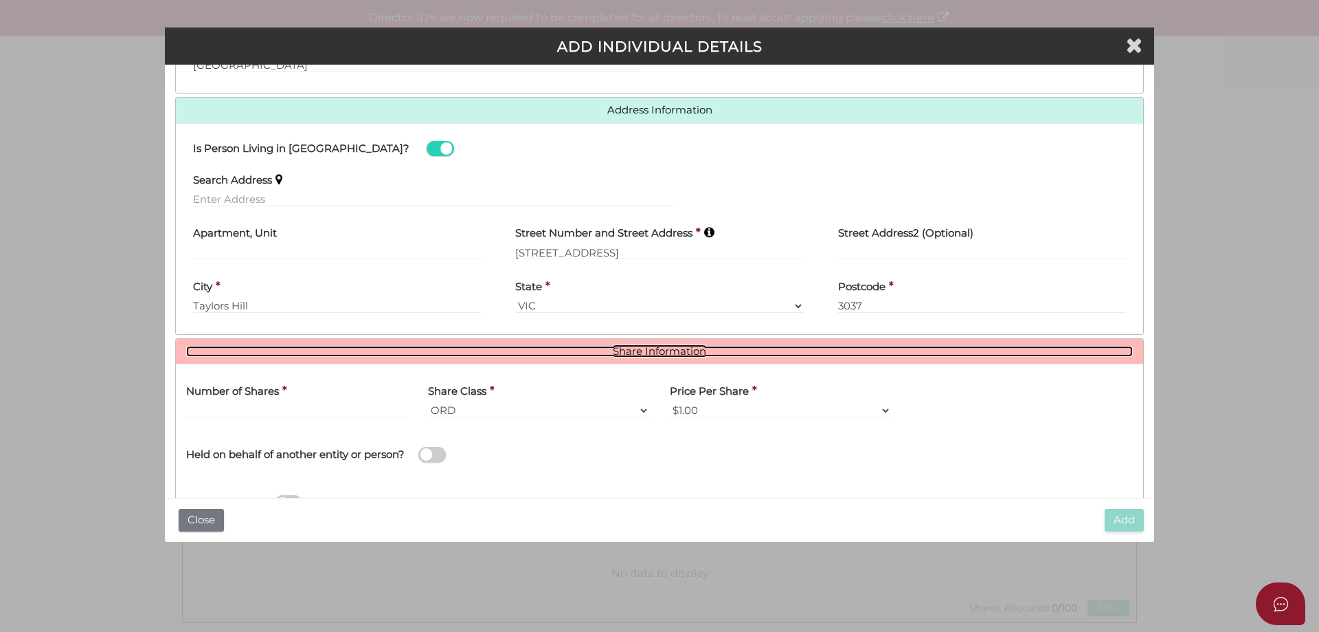
scroll to position [624, 0]
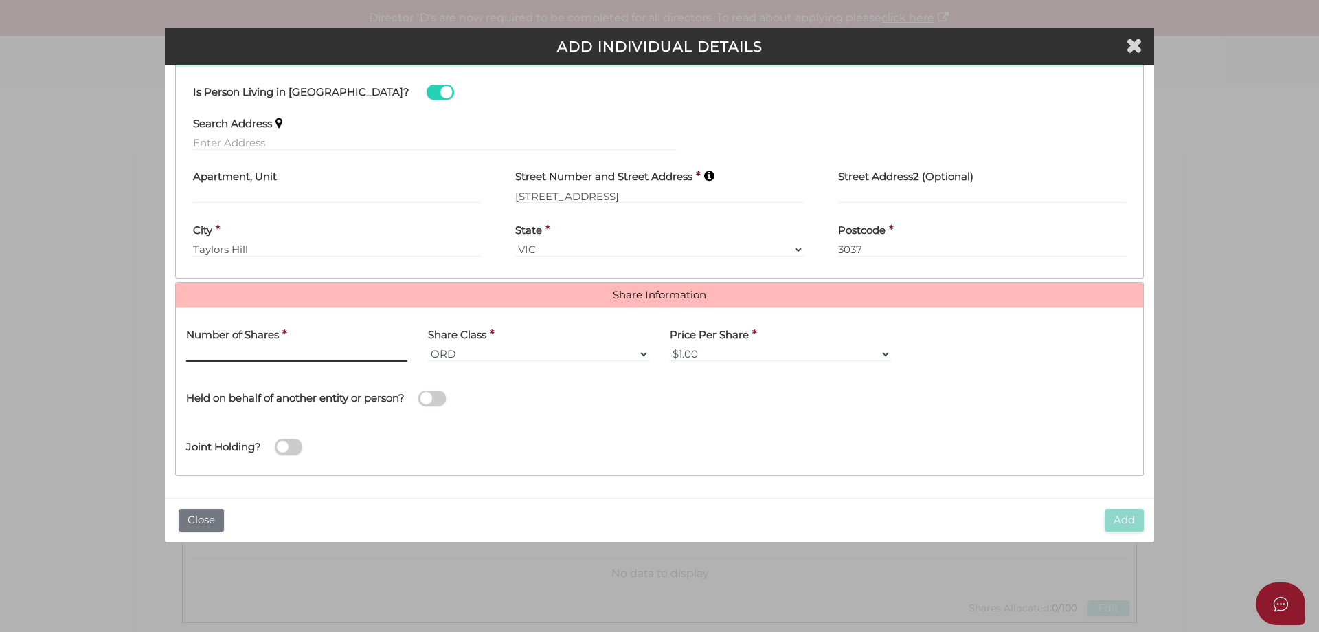
click at [326, 357] on input "text" at bounding box center [296, 353] width 221 height 15
type input "100"
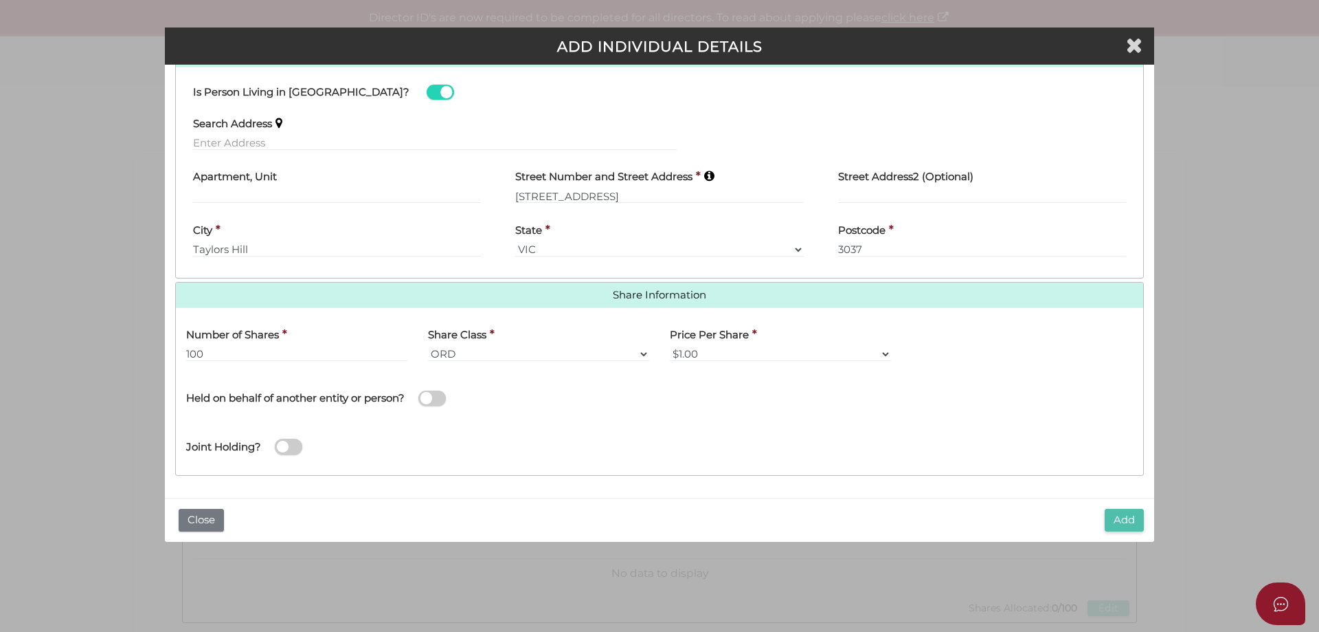
click at [1108, 521] on button "Add" at bounding box center [1124, 520] width 39 height 23
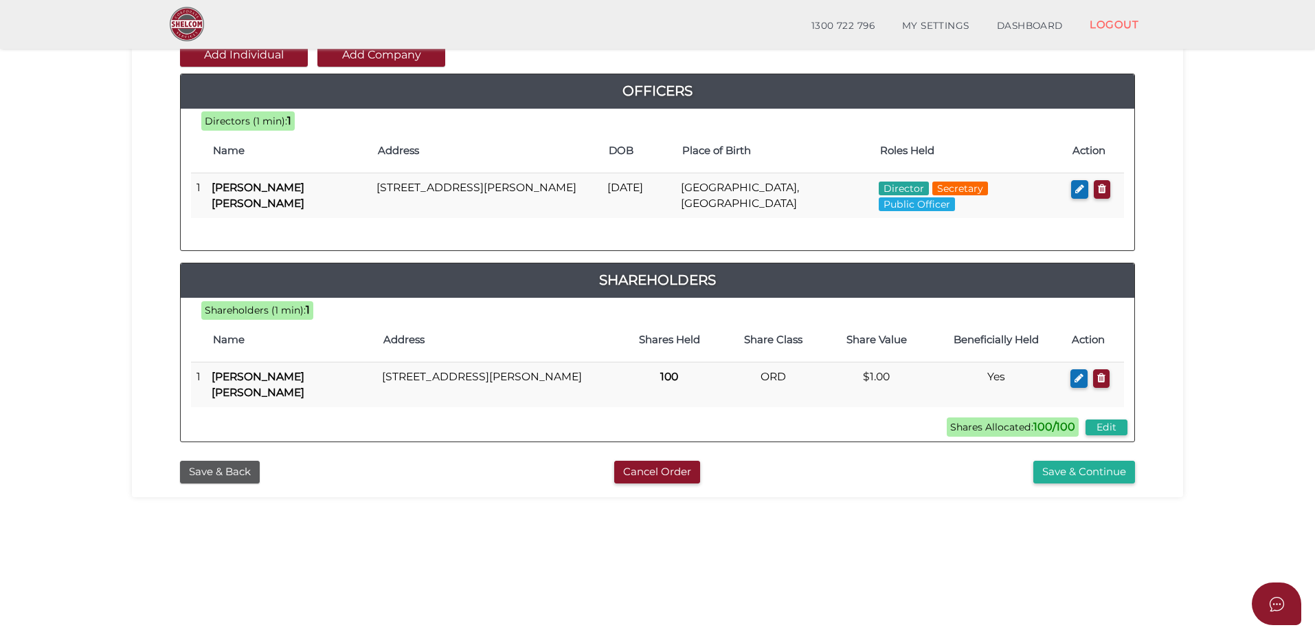
scroll to position [206, 0]
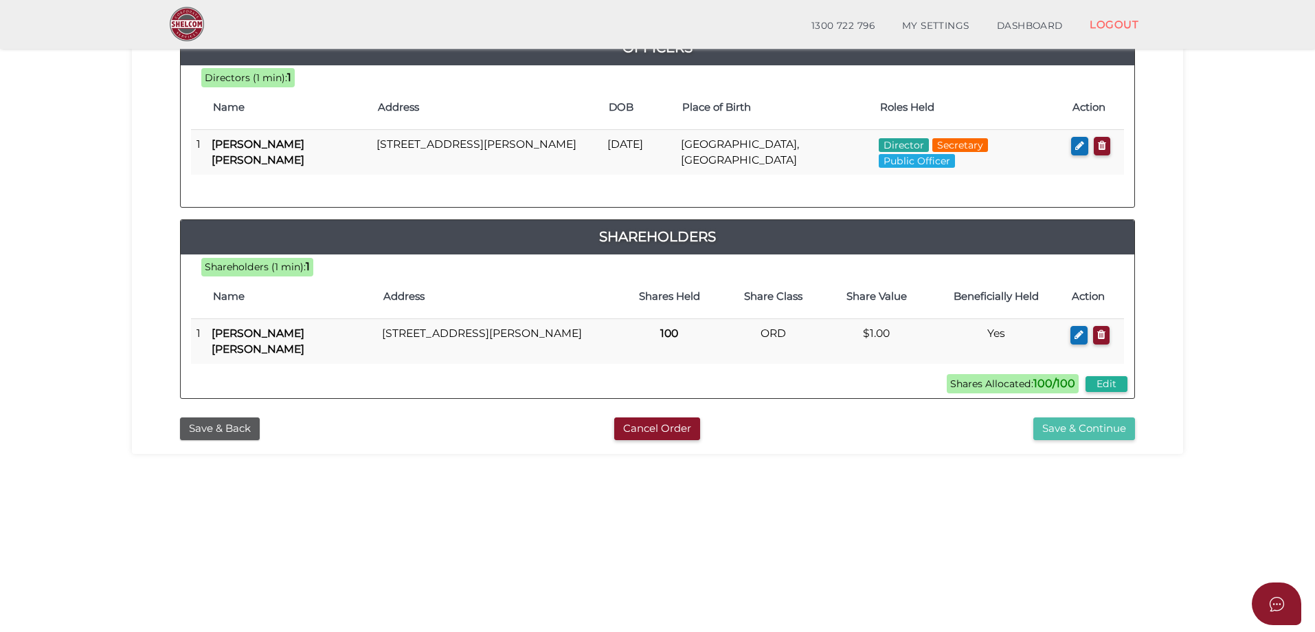
click at [1078, 419] on button "Save & Continue" at bounding box center [1085, 428] width 102 height 23
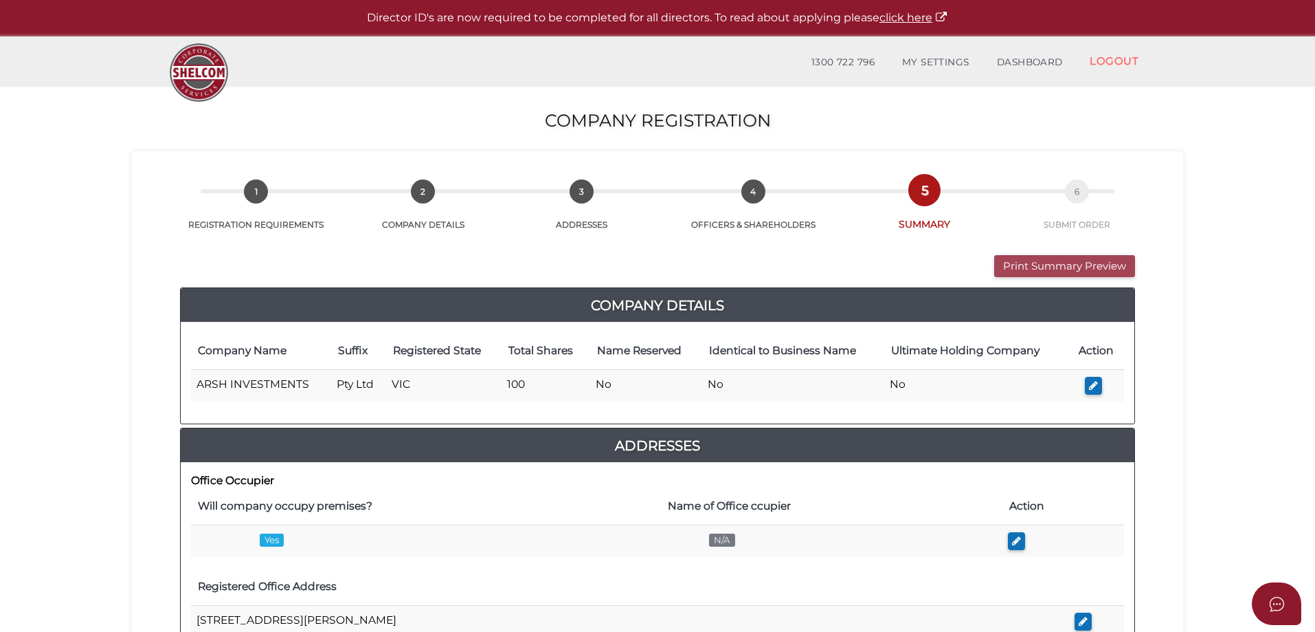
click at [1044, 256] on button "Print Summary Preview" at bounding box center [1064, 266] width 141 height 23
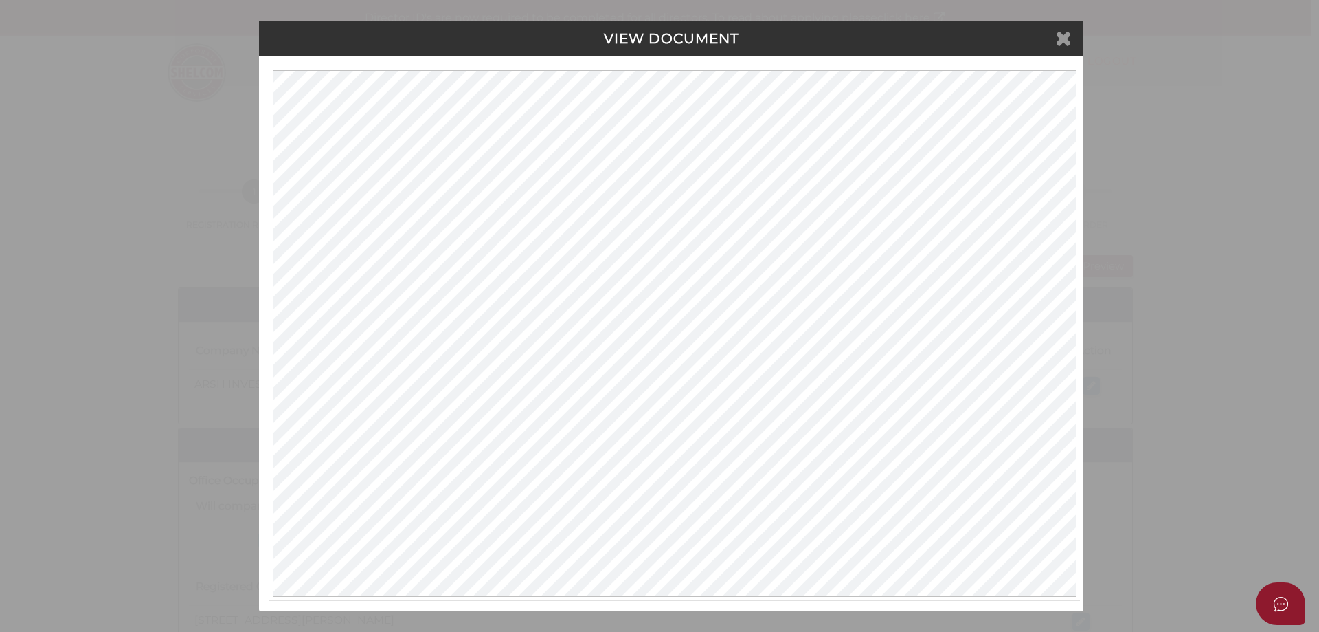
click at [1071, 37] on icon at bounding box center [1064, 37] width 16 height 21
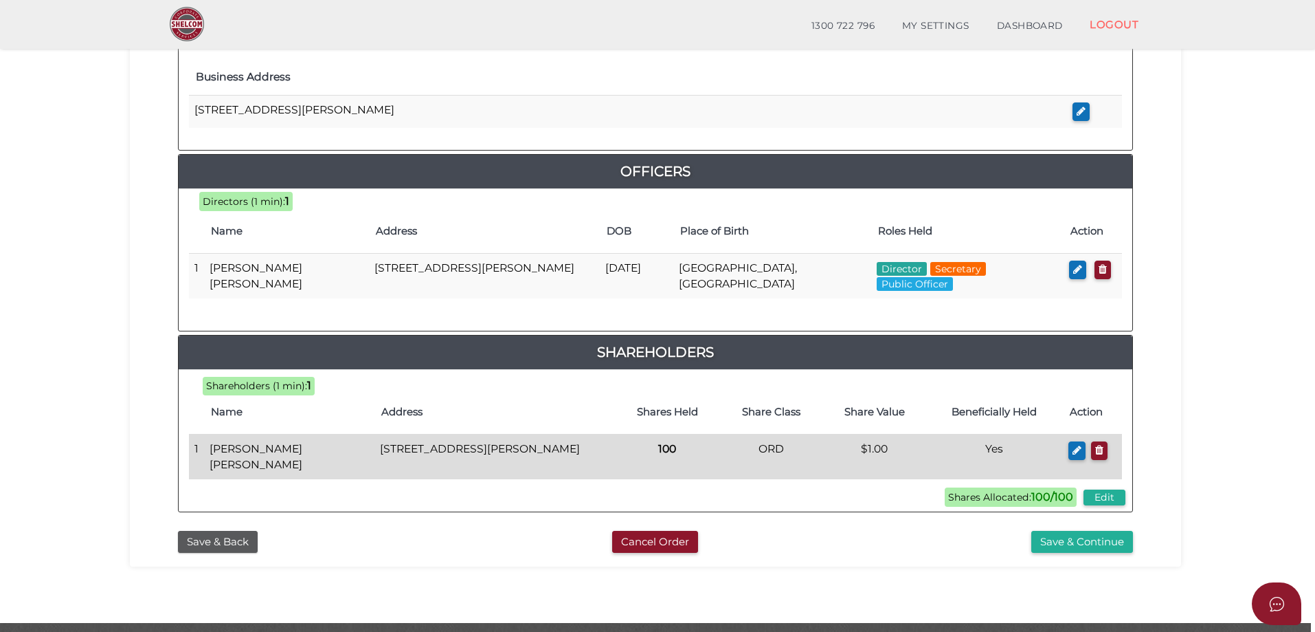
scroll to position [585, 0]
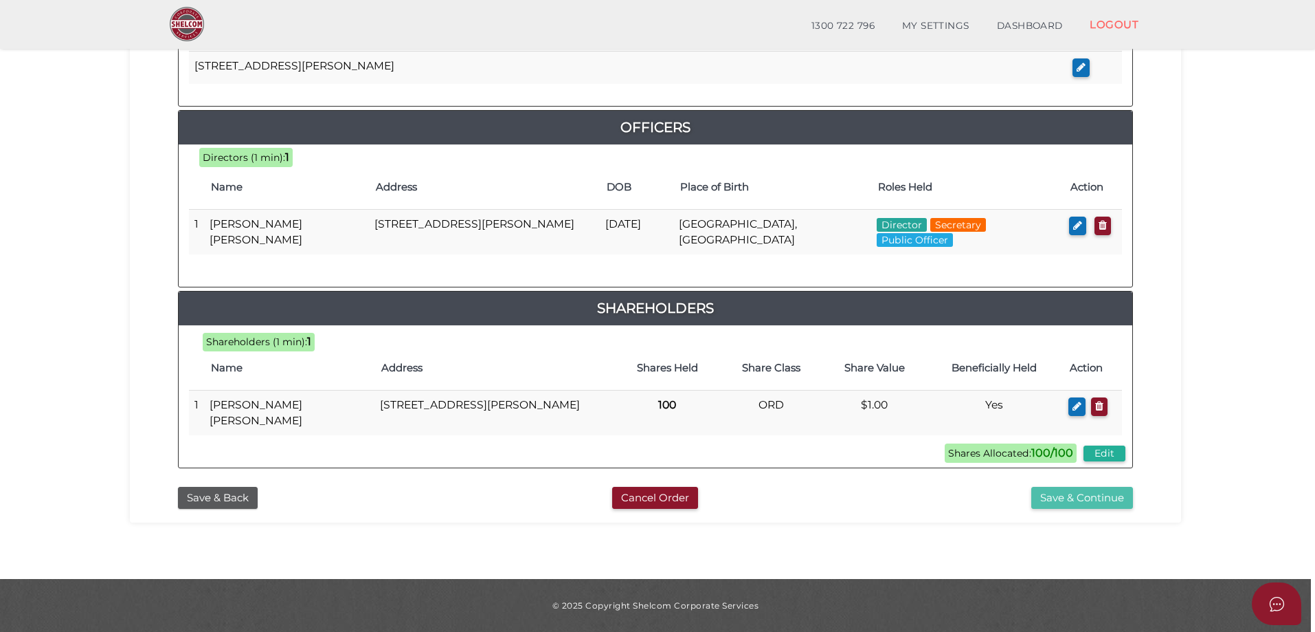
click at [1069, 500] on button "Save & Continue" at bounding box center [1082, 498] width 102 height 23
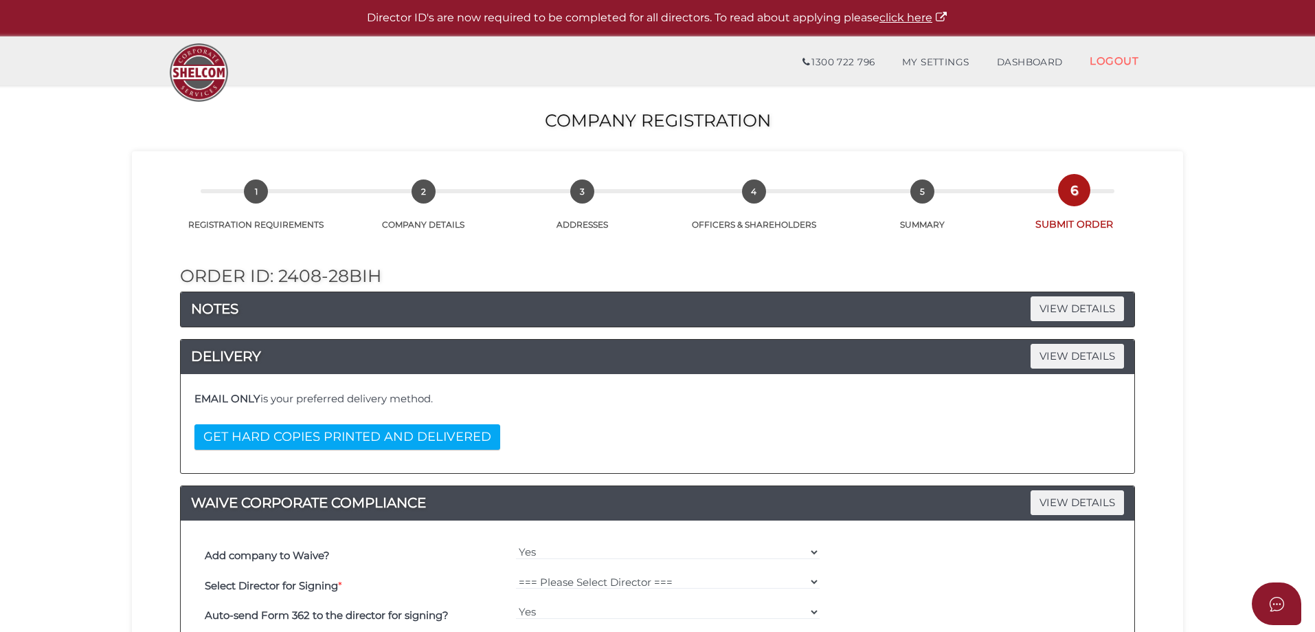
scroll to position [206, 0]
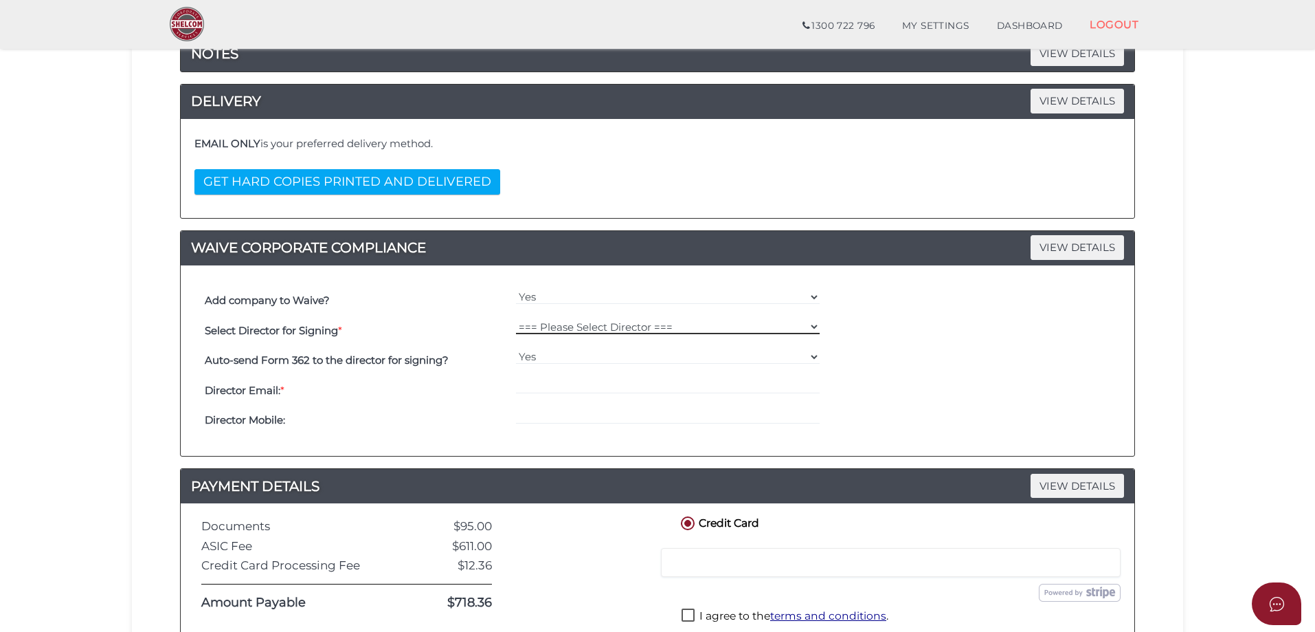
click at [605, 326] on select "=== Please Select Director === [PERSON_NAME] [PERSON_NAME]" at bounding box center [668, 326] width 304 height 15
select select "000026529"
click at [516, 319] on select "=== Please Select Director === [PERSON_NAME] [PERSON_NAME]" at bounding box center [668, 326] width 304 height 15
click at [547, 391] on input "email" at bounding box center [668, 386] width 304 height 15
paste input "[EMAIL_ADDRESS][DOMAIN_NAME]"
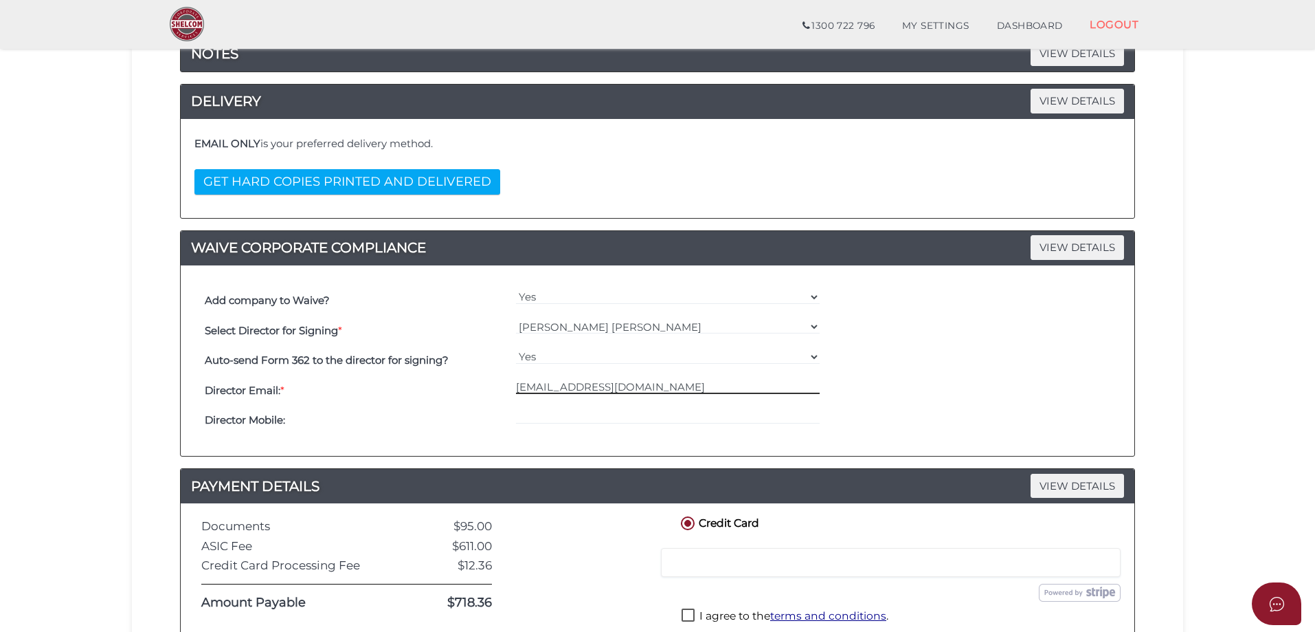
type input "[EMAIL_ADDRESS][DOMAIN_NAME]"
click at [469, 402] on div "Director Email: *" at bounding box center [356, 390] width 311 height 30
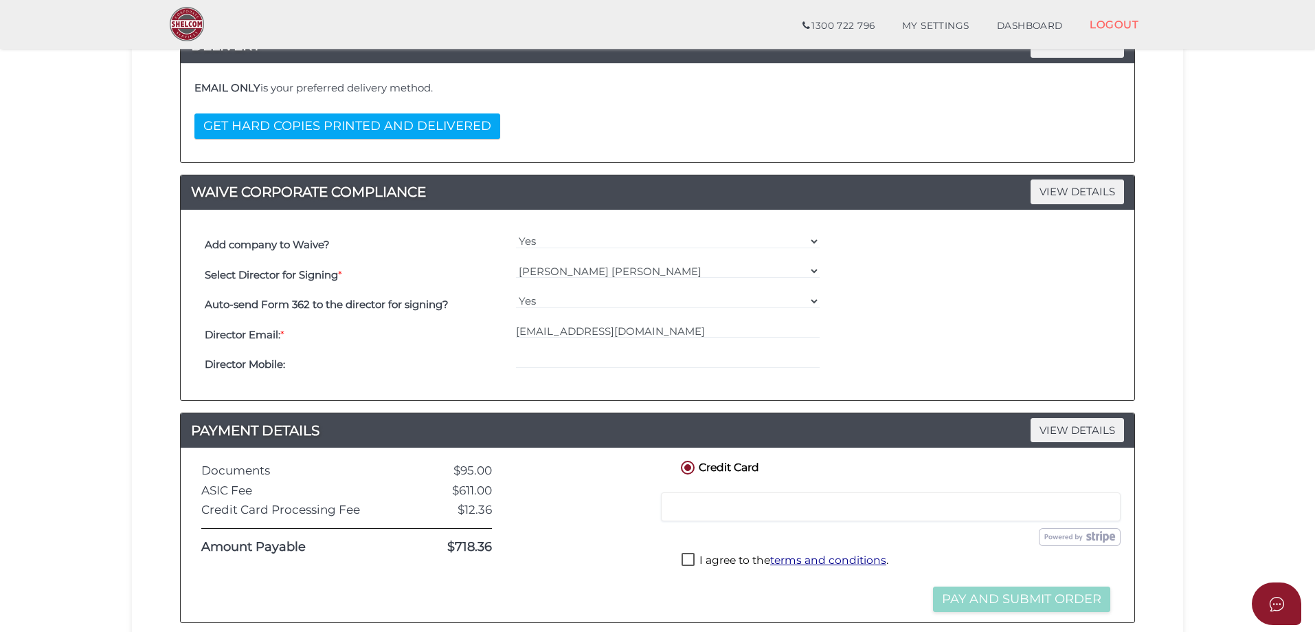
scroll to position [416, 0]
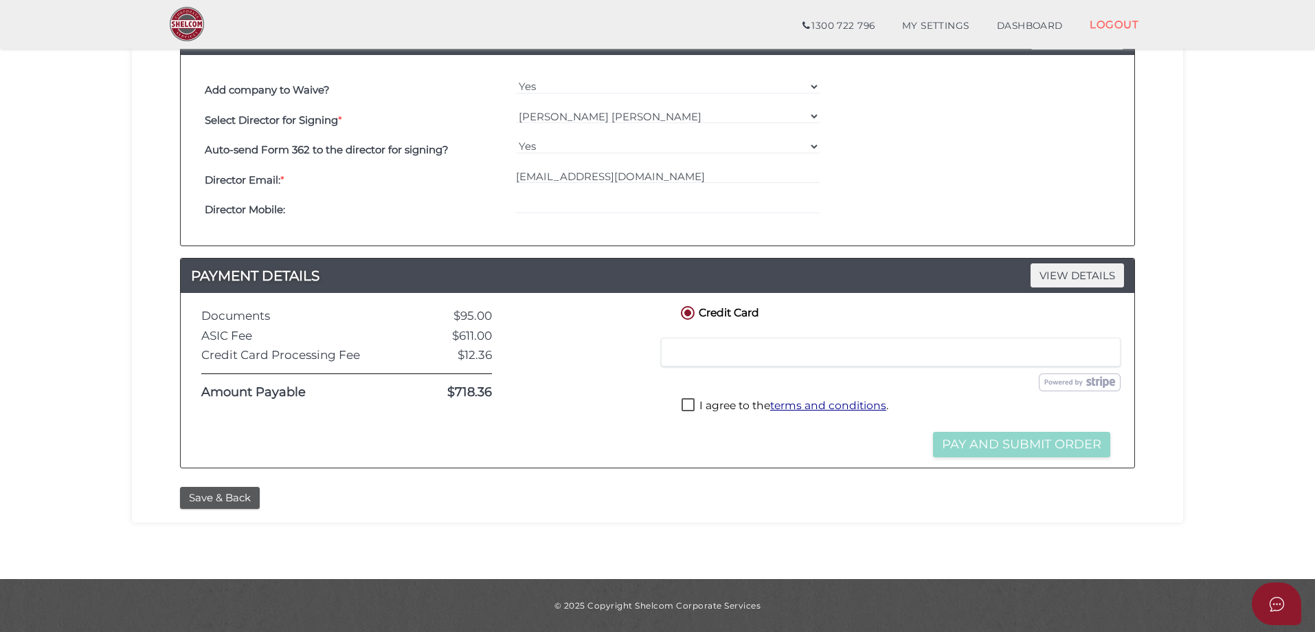
click at [702, 405] on label "I agree to the terms and conditions ." at bounding box center [785, 406] width 207 height 17
checkbox input "true"
click at [971, 445] on button "Pay and Submit Order" at bounding box center [1021, 444] width 177 height 25
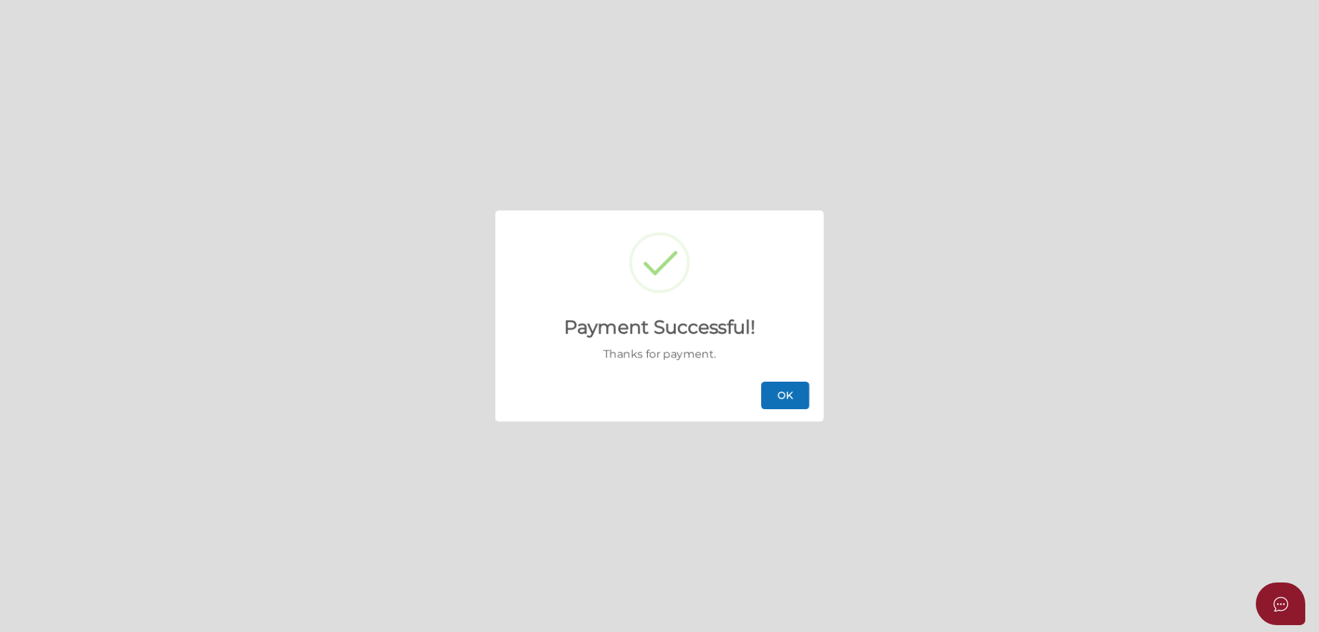
click at [780, 399] on button "OK" at bounding box center [785, 394] width 48 height 27
